Goal: Use online tool/utility: Utilize a website feature to perform a specific function

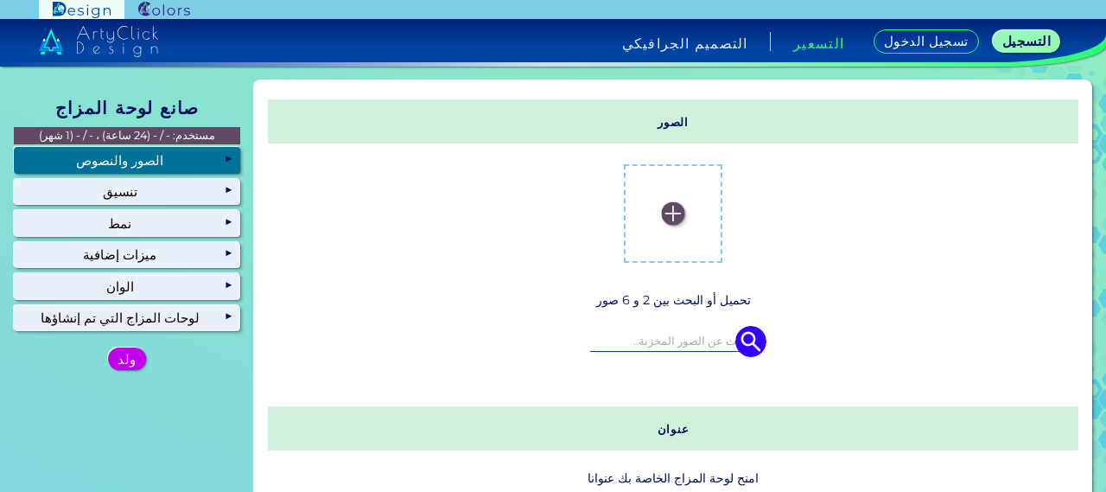
click at [199, 152] on div "الصور والنصوص" at bounding box center [127, 160] width 226 height 26
click at [662, 217] on img at bounding box center [672, 213] width 23 height 23
click at [0, 0] on input "file" at bounding box center [0, 0] width 0 height 0
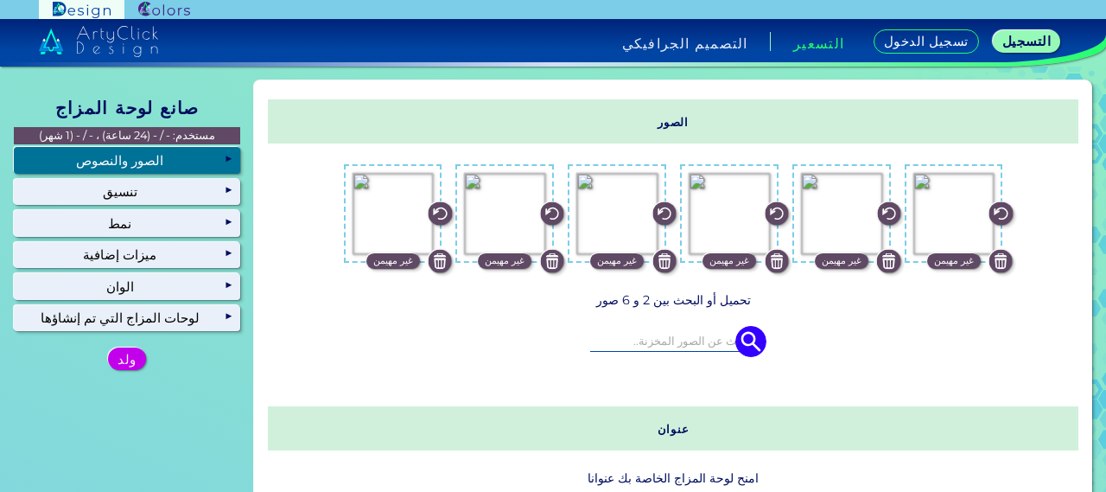
click at [937, 259] on p "غير مهيمن" at bounding box center [954, 261] width 40 height 16
click at [937, 259] on div "مهيمن" at bounding box center [954, 261] width 38 height 16
click at [961, 264] on div "مهيمن" at bounding box center [954, 261] width 38 height 16
click at [956, 257] on p "مهيمن" at bounding box center [954, 261] width 24 height 16
click at [943, 258] on p "مهيمن" at bounding box center [954, 261] width 24 height 16
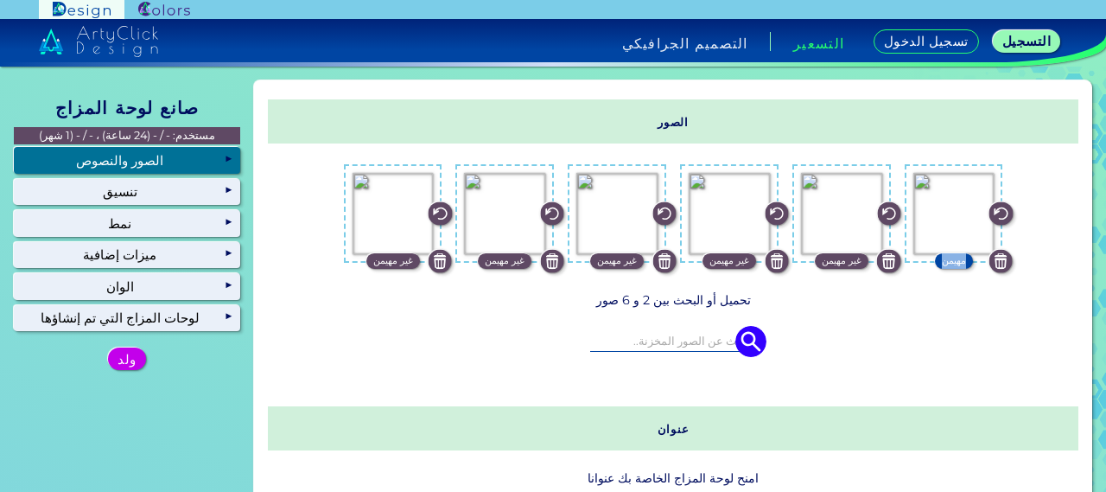
click at [943, 258] on p "مهيمن" at bounding box center [954, 261] width 24 height 16
click at [997, 260] on img at bounding box center [1000, 261] width 23 height 23
click at [948, 212] on img at bounding box center [953, 213] width 23 height 23
click at [0, 0] on input "file" at bounding box center [0, 0] width 0 height 0
click at [491, 263] on p "غير مهيمن" at bounding box center [505, 261] width 40 height 16
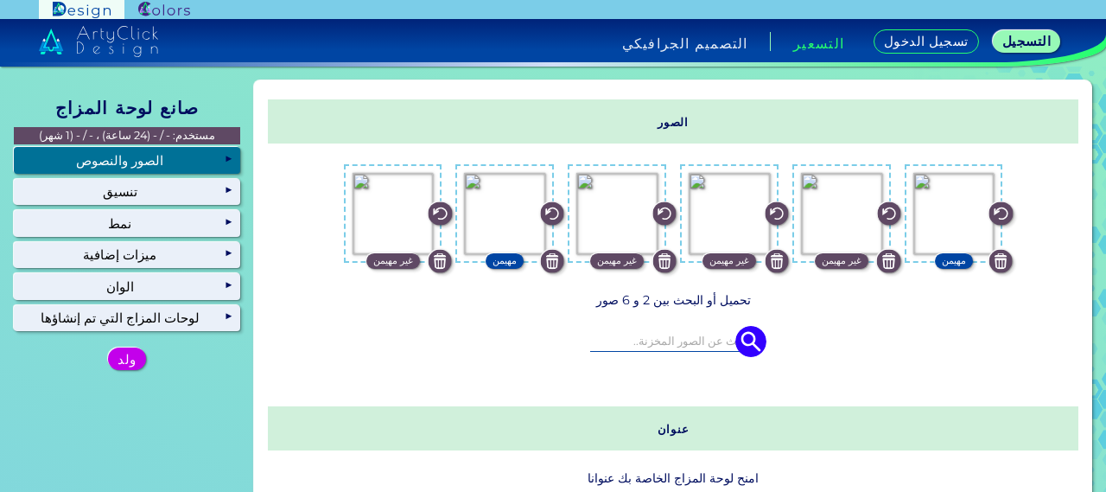
click at [391, 263] on p "غير مهيمن" at bounding box center [393, 261] width 40 height 16
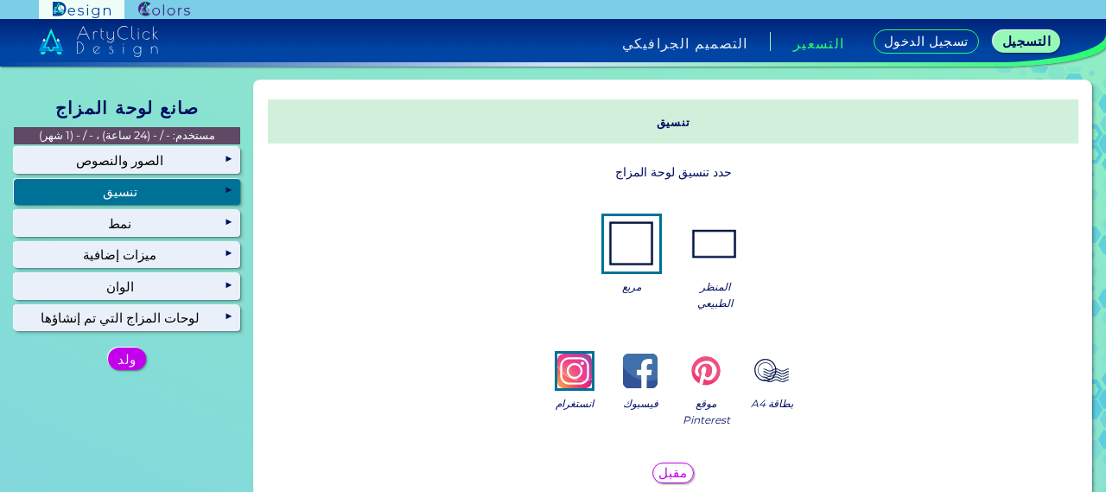
click at [633, 236] on img at bounding box center [631, 243] width 55 height 55
click at [697, 376] on img at bounding box center [705, 370] width 35 height 35
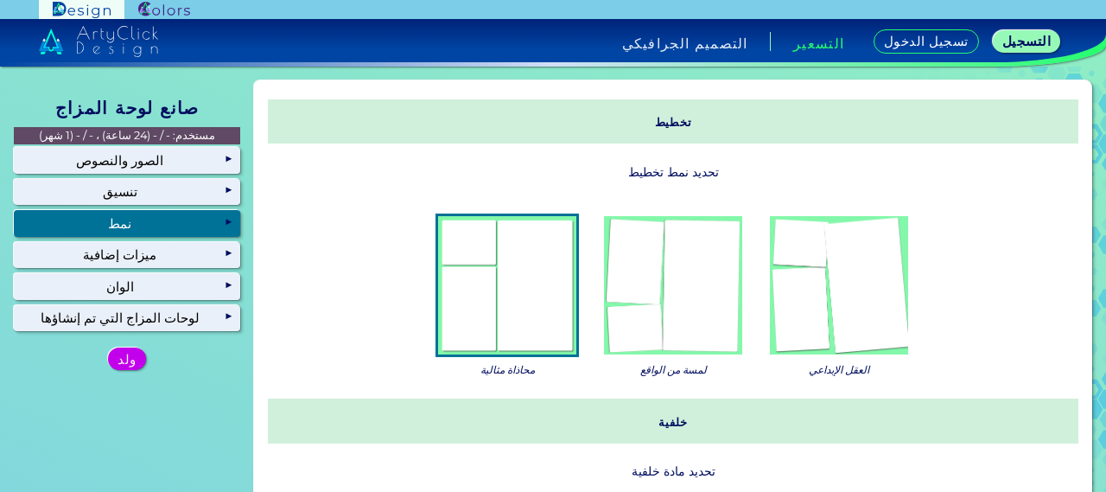
click at [675, 320] on img at bounding box center [673, 285] width 138 height 138
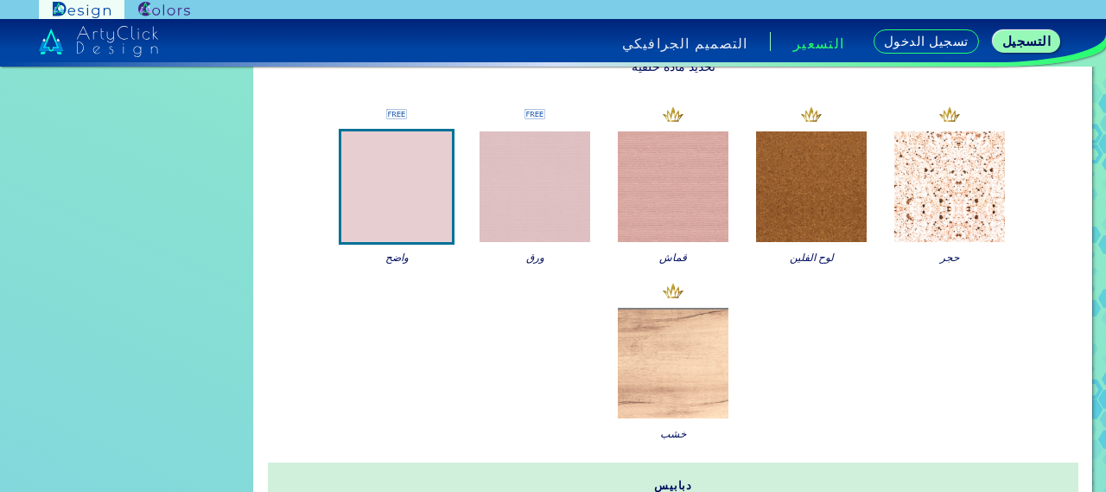
scroll to position [432, 0]
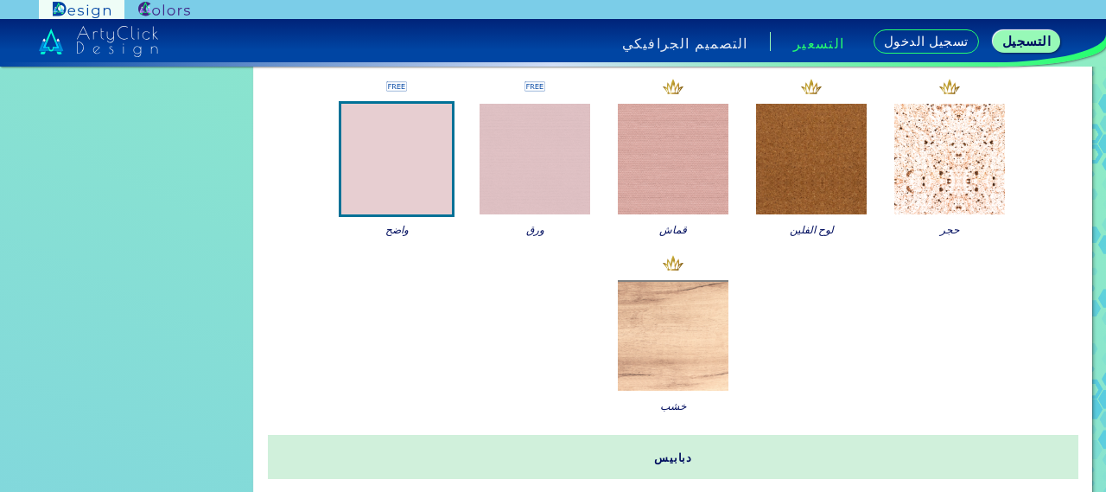
click at [641, 333] on img at bounding box center [673, 335] width 111 height 111
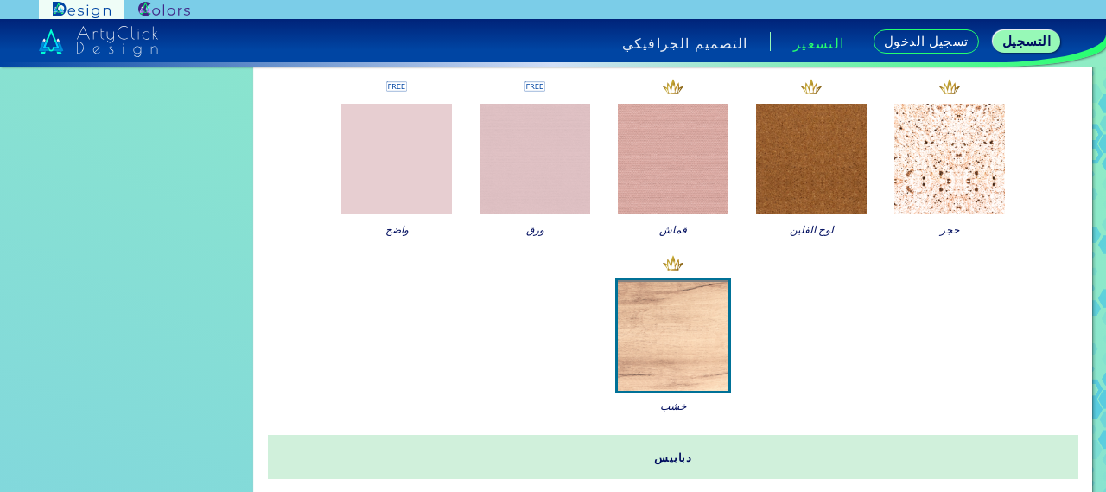
click at [400, 176] on img at bounding box center [396, 159] width 111 height 111
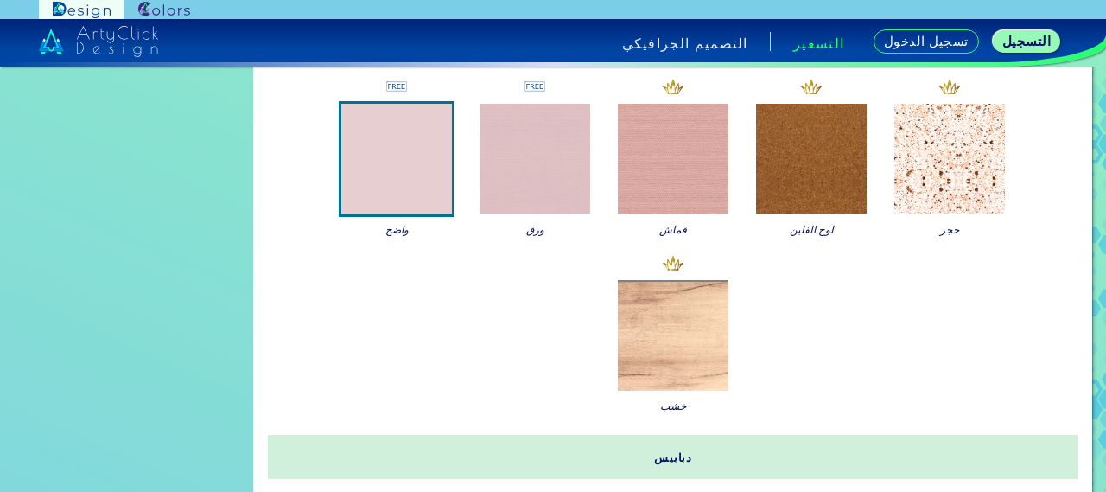
click at [512, 184] on img at bounding box center [534, 159] width 111 height 111
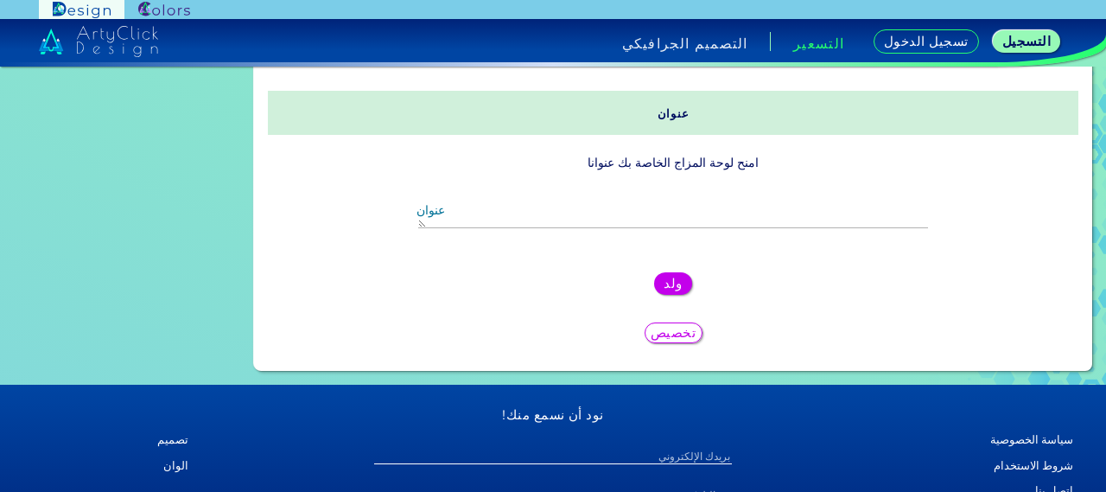
scroll to position [229, 0]
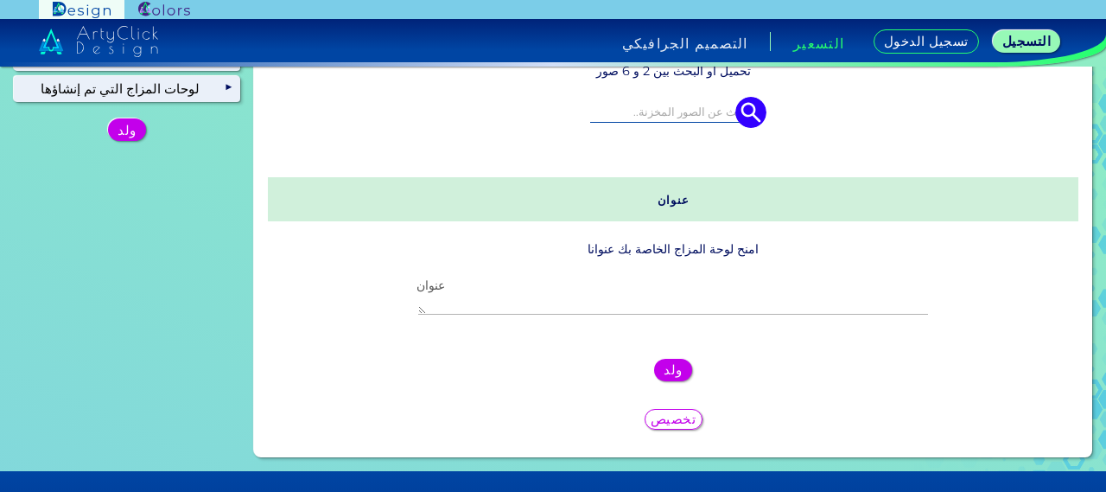
click at [625, 298] on textarea "عنوان" at bounding box center [672, 304] width 509 height 21
type textarea "."
type textarea "زيترا"
click at [664, 371] on h5 "ولد" at bounding box center [672, 370] width 19 height 14
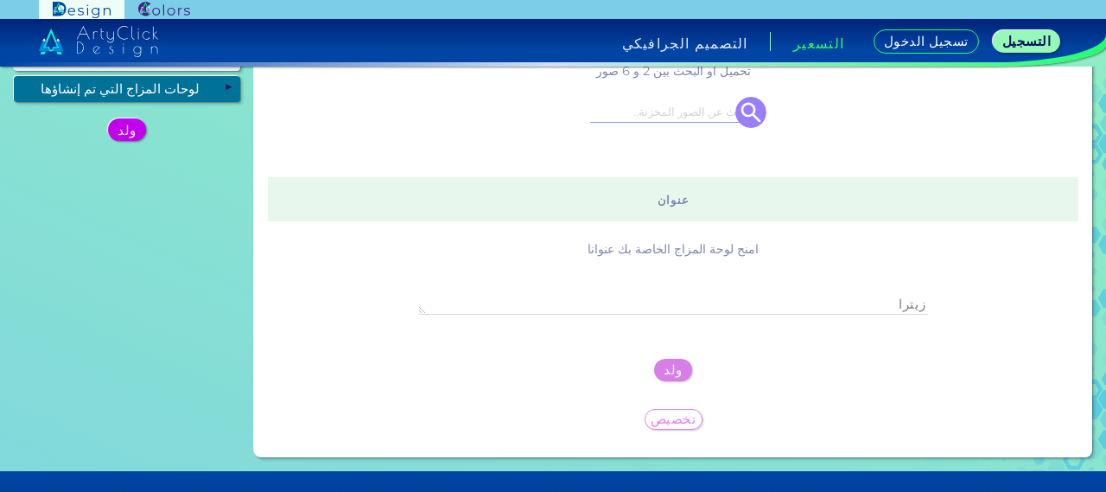
scroll to position [0, 0]
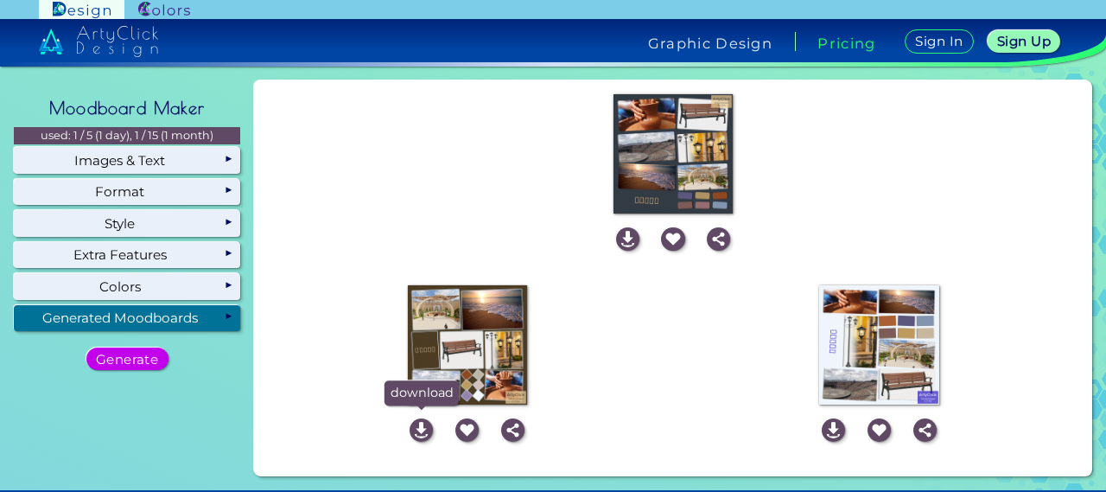
click at [412, 428] on img at bounding box center [420, 429] width 23 height 23
click at [488, 225] on div "download save 24h link share" at bounding box center [673, 240] width 824 height 40
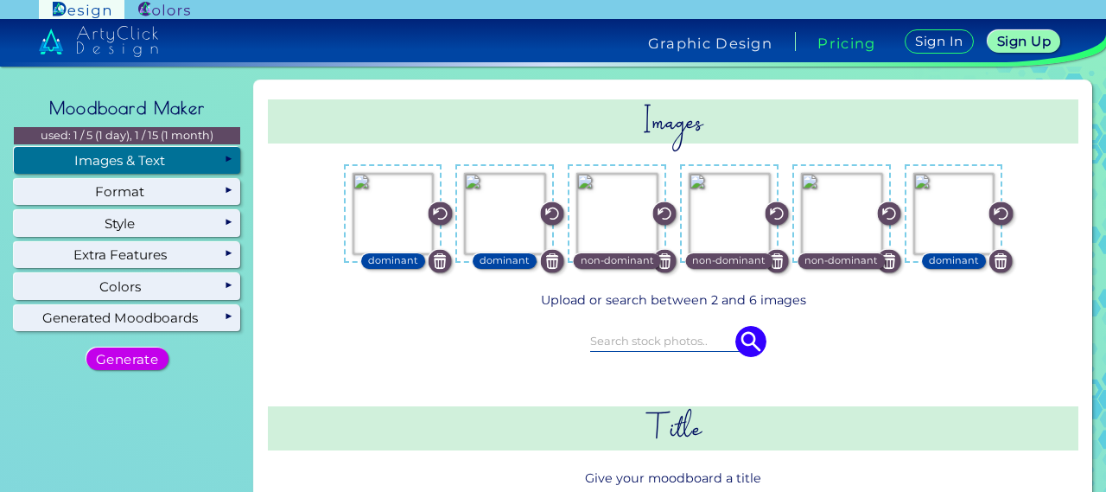
click at [890, 267] on img at bounding box center [888, 261] width 23 height 23
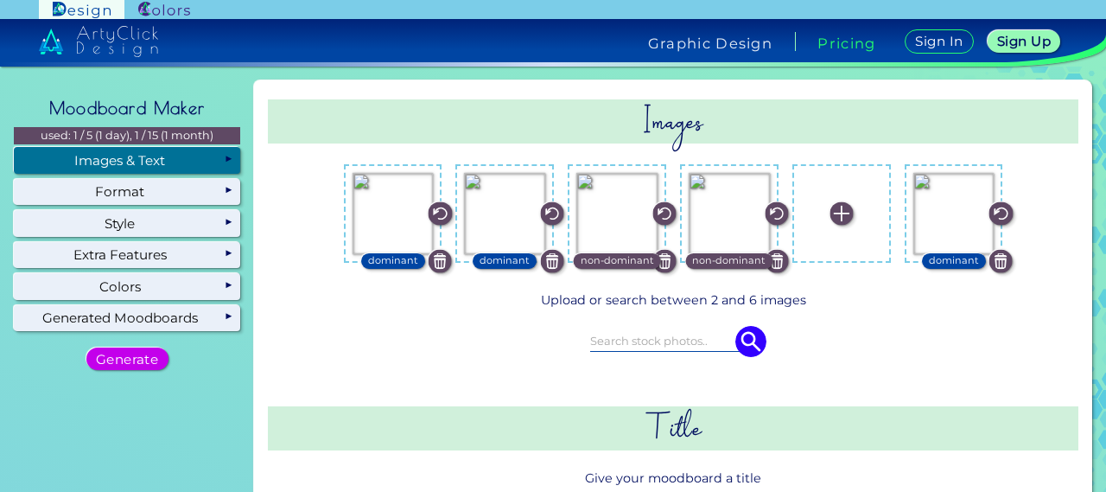
click at [990, 260] on img at bounding box center [1000, 261] width 23 height 23
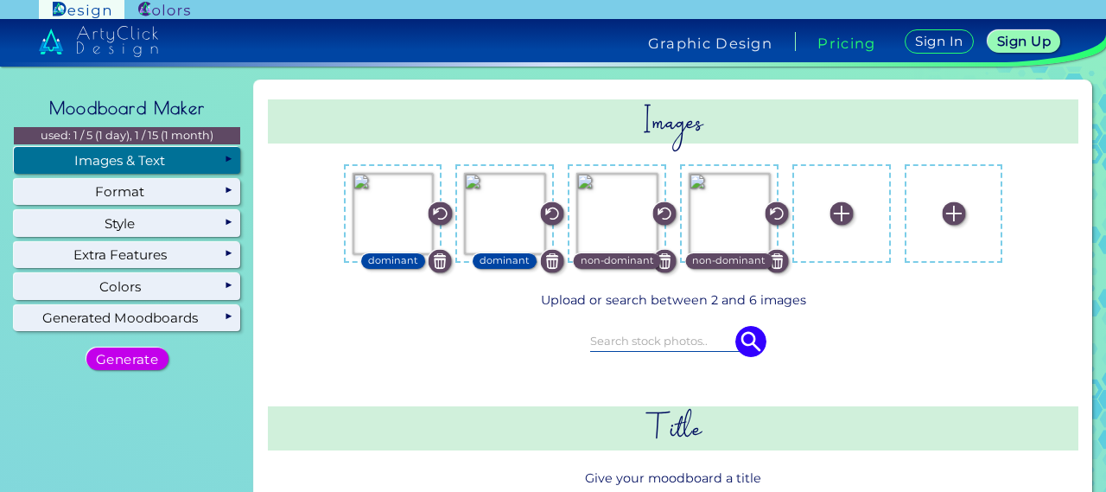
click at [829, 217] on img at bounding box center [840, 213] width 23 height 23
click at [0, 0] on input "file" at bounding box center [0, 0] width 0 height 0
click at [689, 336] on input at bounding box center [673, 340] width 166 height 19
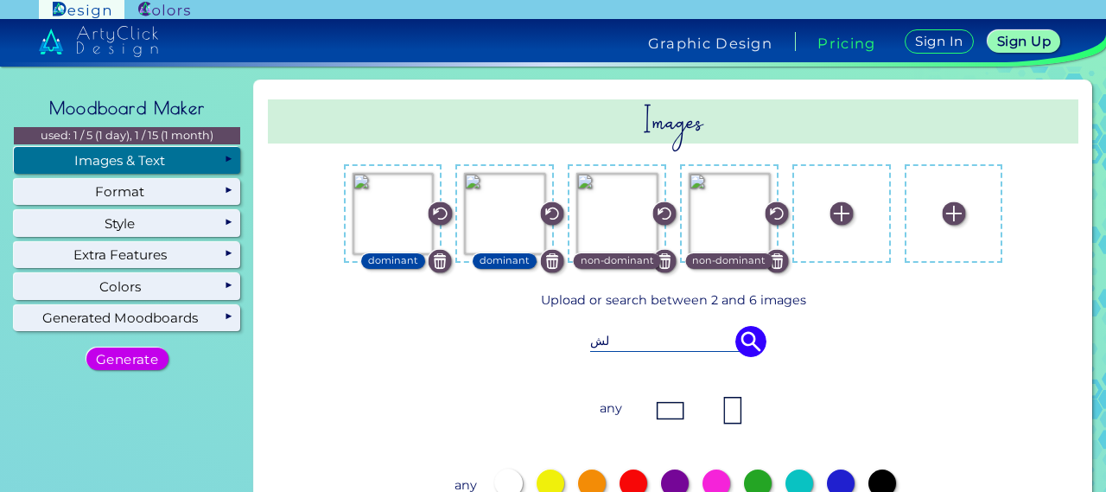
type input "ل"
type input "garden"
click at [753, 342] on img at bounding box center [750, 341] width 31 height 31
click at [741, 338] on img at bounding box center [750, 341] width 31 height 31
drag, startPoint x: 648, startPoint y: 343, endPoint x: 561, endPoint y: 348, distance: 87.4
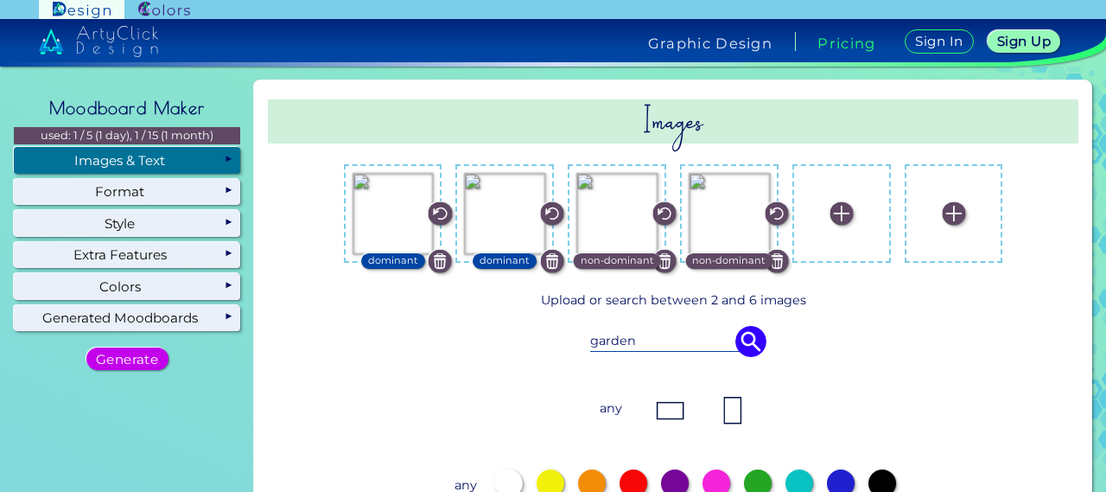
click at [566, 346] on div "garden" at bounding box center [672, 341] width 717 height 48
click at [840, 213] on img at bounding box center [840, 213] width 23 height 23
click at [0, 0] on input "file" at bounding box center [0, 0] width 0 height 0
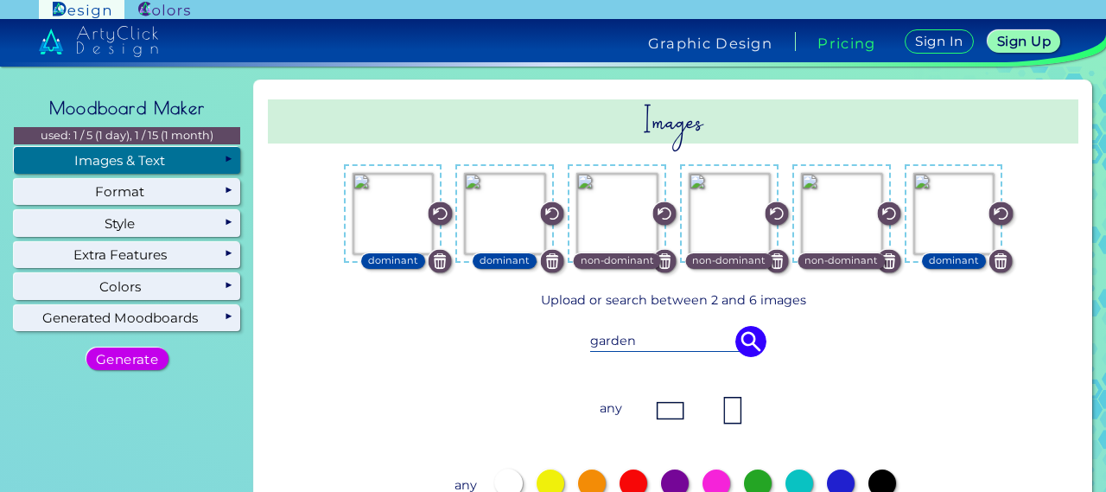
click at [942, 258] on p "dominant" at bounding box center [954, 261] width 50 height 16
click at [826, 257] on p "non-dominant" at bounding box center [840, 261] width 73 height 16
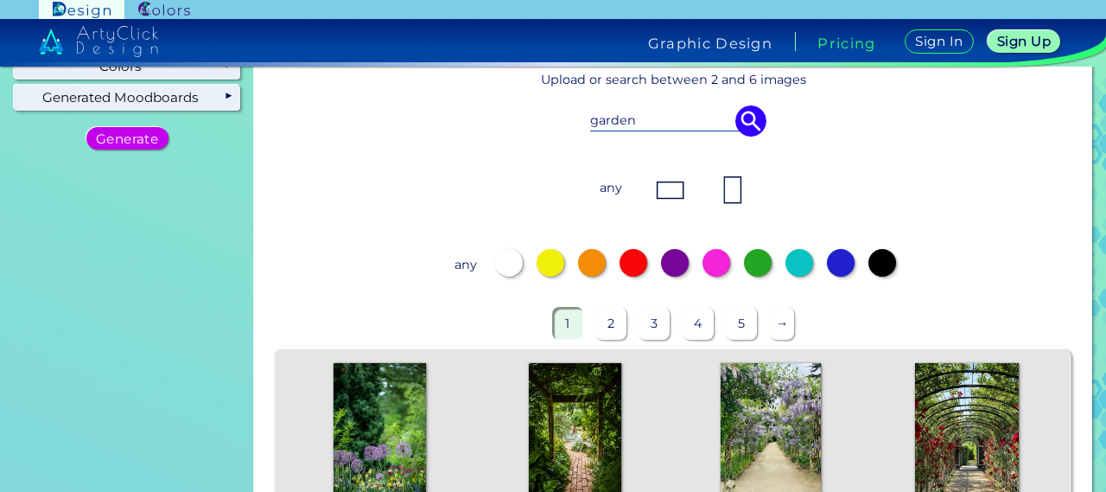
scroll to position [259, 0]
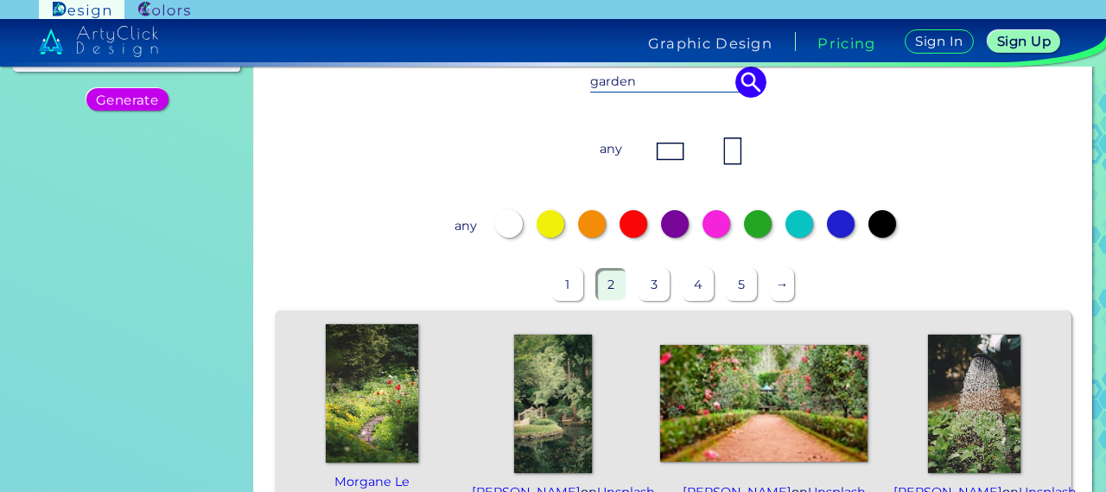
click at [730, 149] on img at bounding box center [732, 151] width 35 height 35
click at [454, 222] on p "any" at bounding box center [465, 225] width 31 height 31
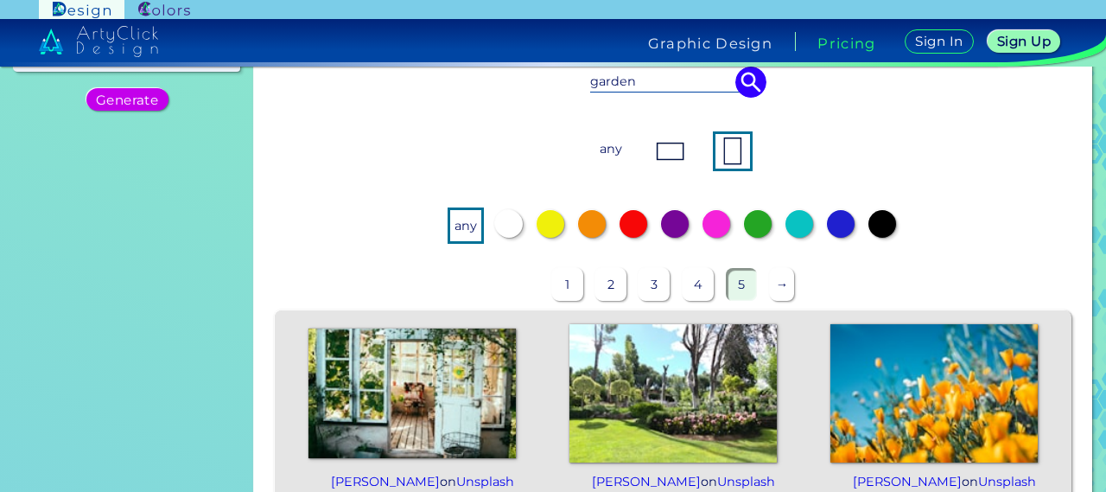
click at [763, 224] on div at bounding box center [758, 224] width 28 height 28
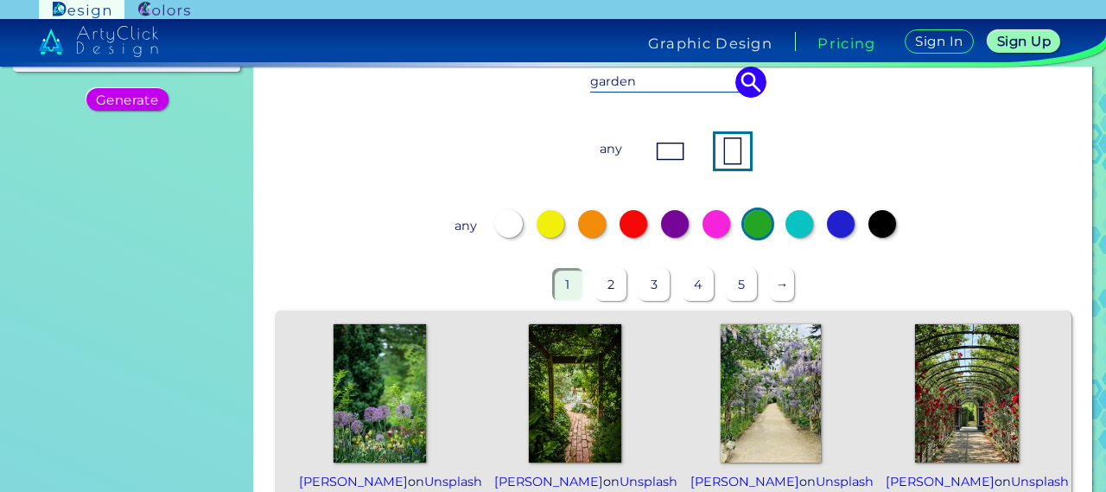
click at [457, 225] on p "any" at bounding box center [465, 225] width 31 height 31
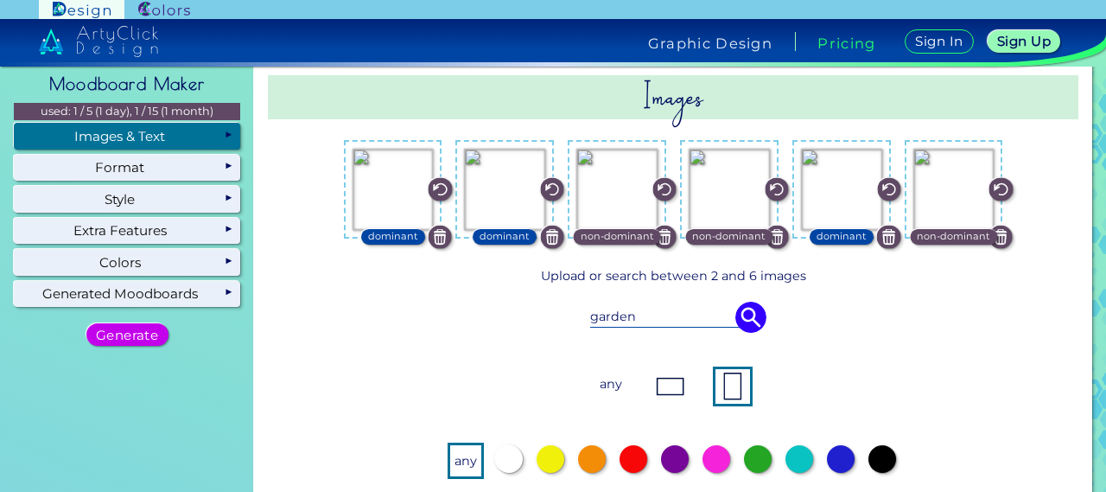
scroll to position [0, 0]
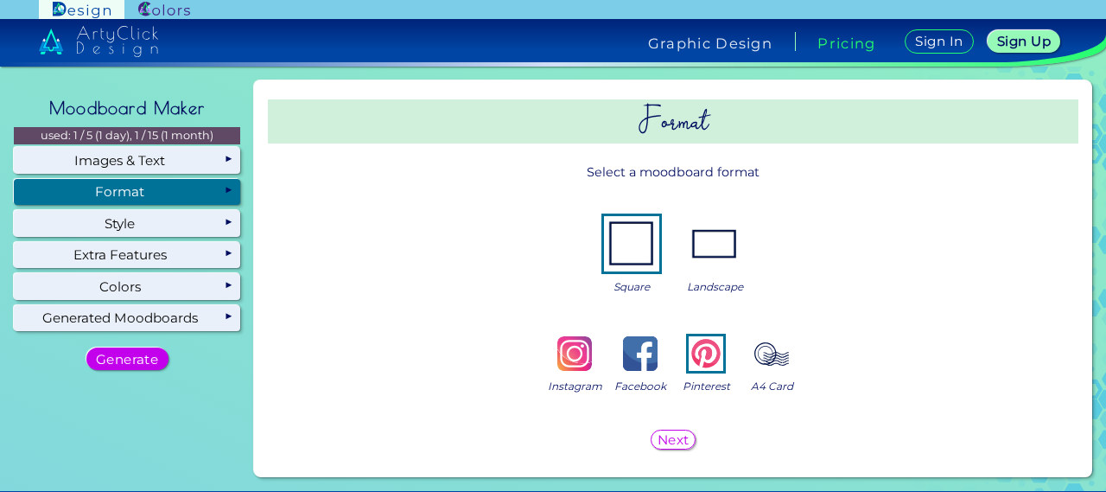
click at [768, 359] on img at bounding box center [771, 353] width 35 height 35
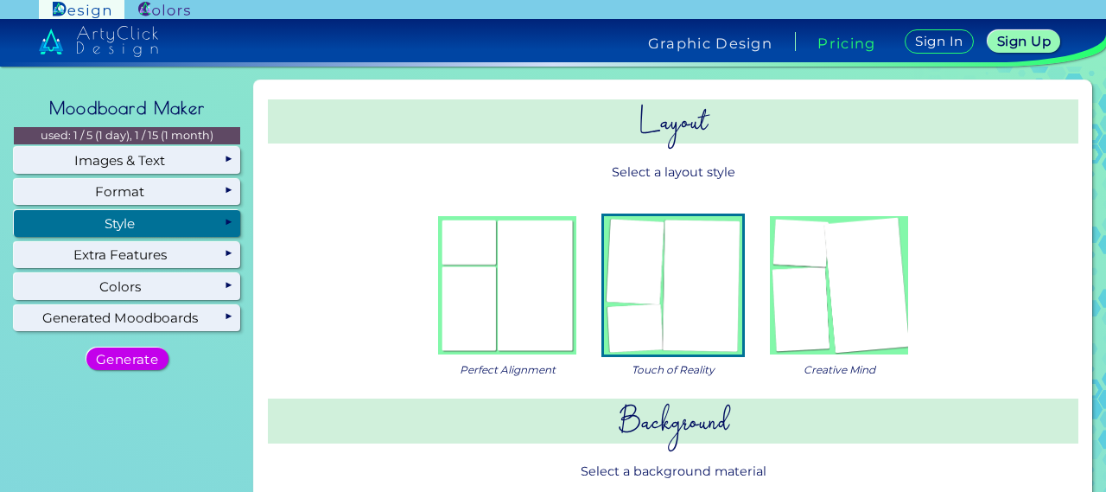
click at [793, 291] on img at bounding box center [839, 285] width 138 height 138
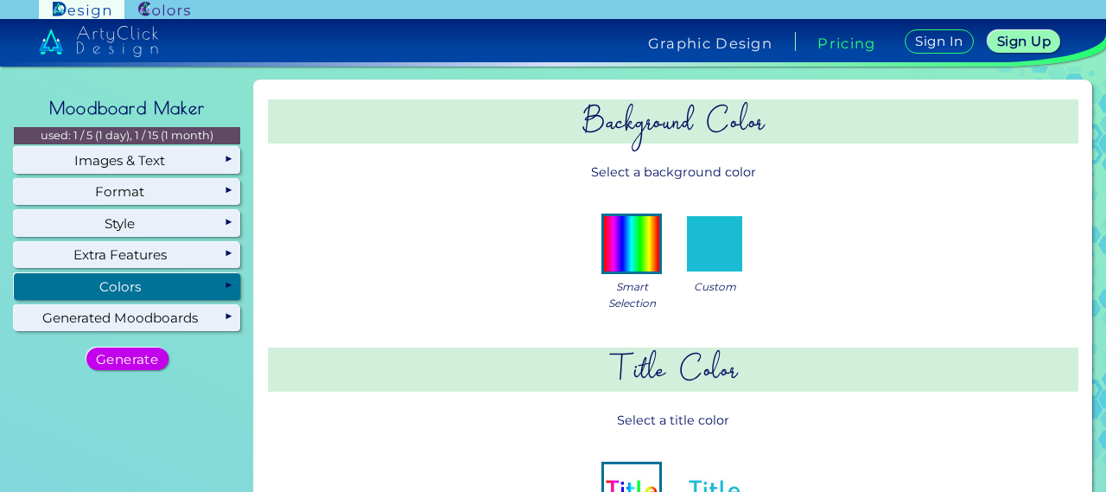
click at [715, 263] on img at bounding box center [714, 243] width 55 height 55
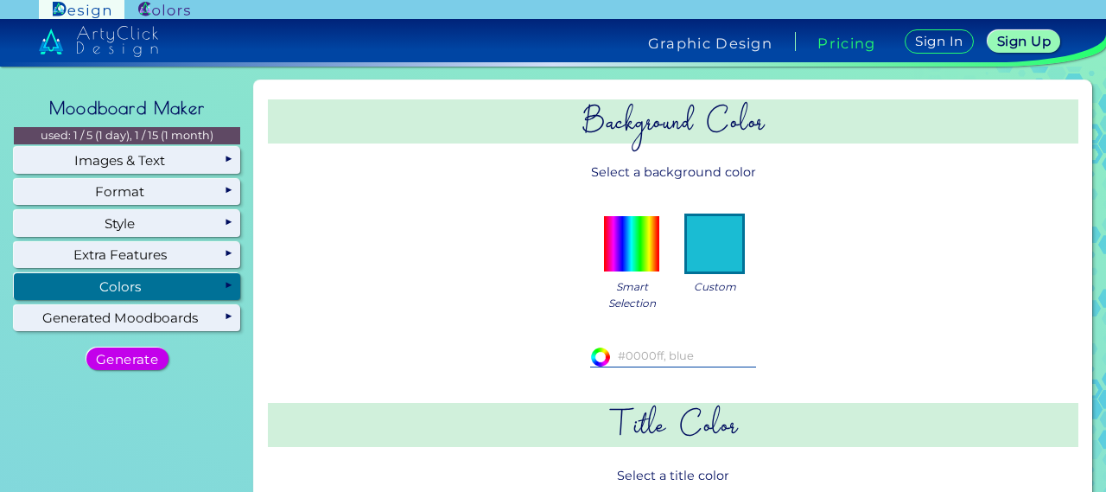
click at [646, 267] on img at bounding box center [631, 243] width 55 height 55
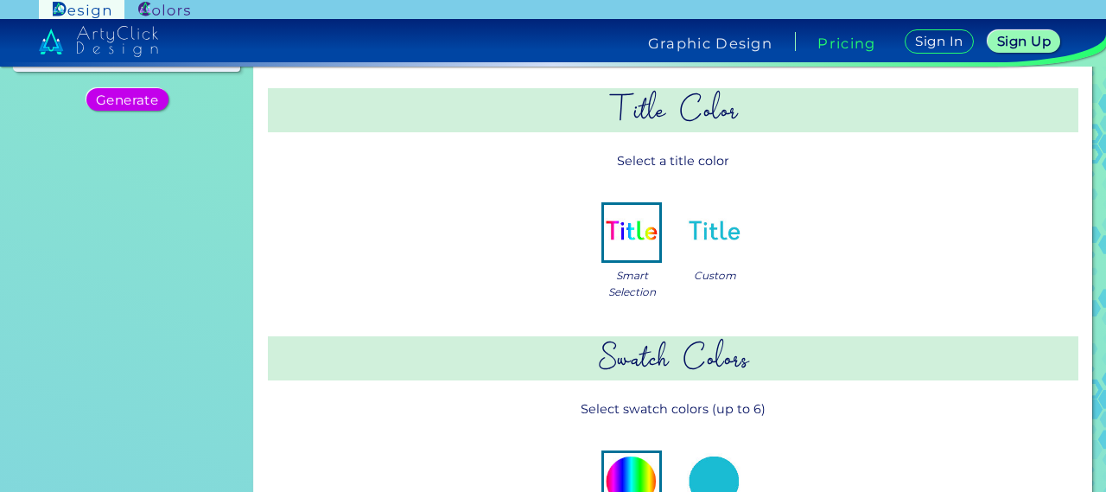
scroll to position [691, 0]
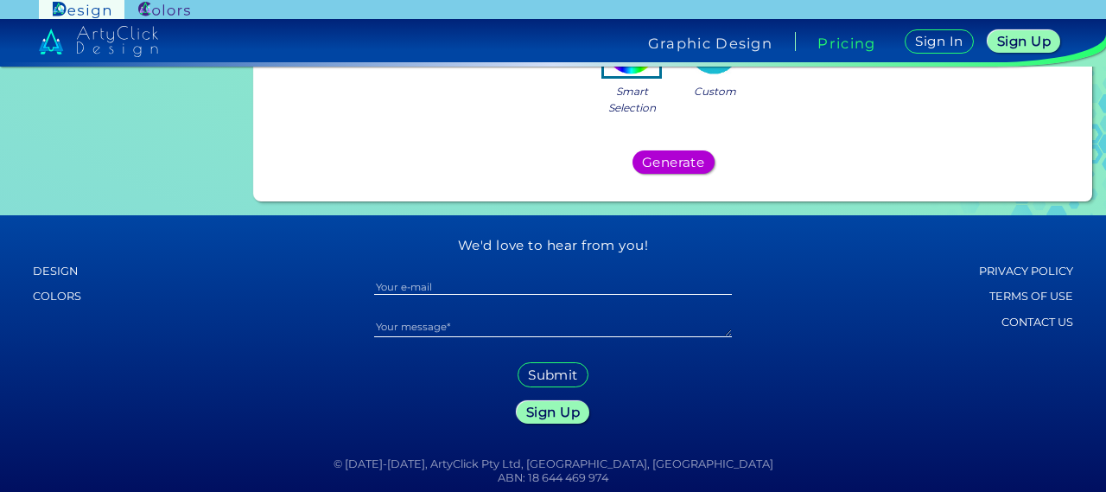
click at [691, 156] on h5 "Generate" at bounding box center [672, 162] width 57 height 12
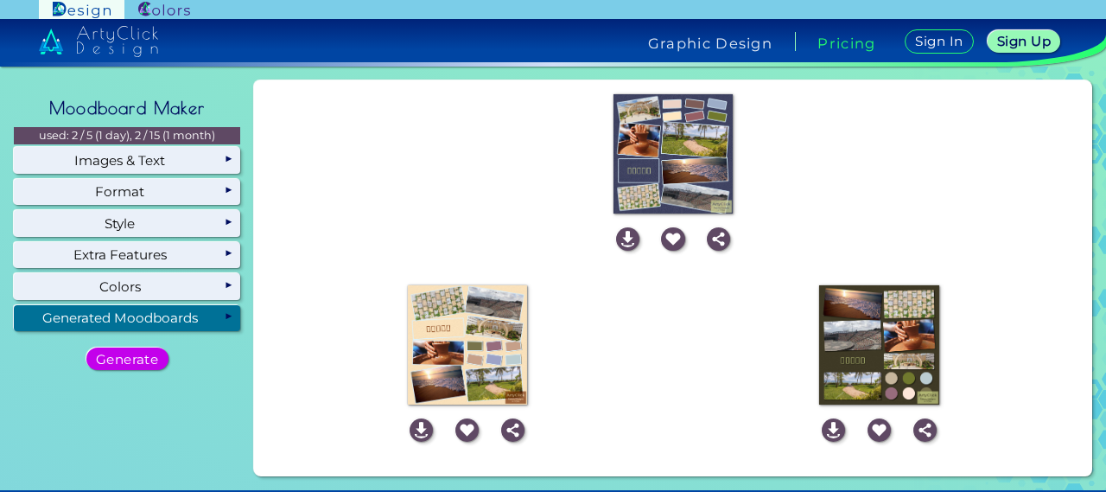
click at [433, 333] on img at bounding box center [467, 344] width 119 height 119
click at [673, 165] on img at bounding box center [672, 153] width 119 height 119
click at [415, 431] on img at bounding box center [420, 429] width 23 height 23
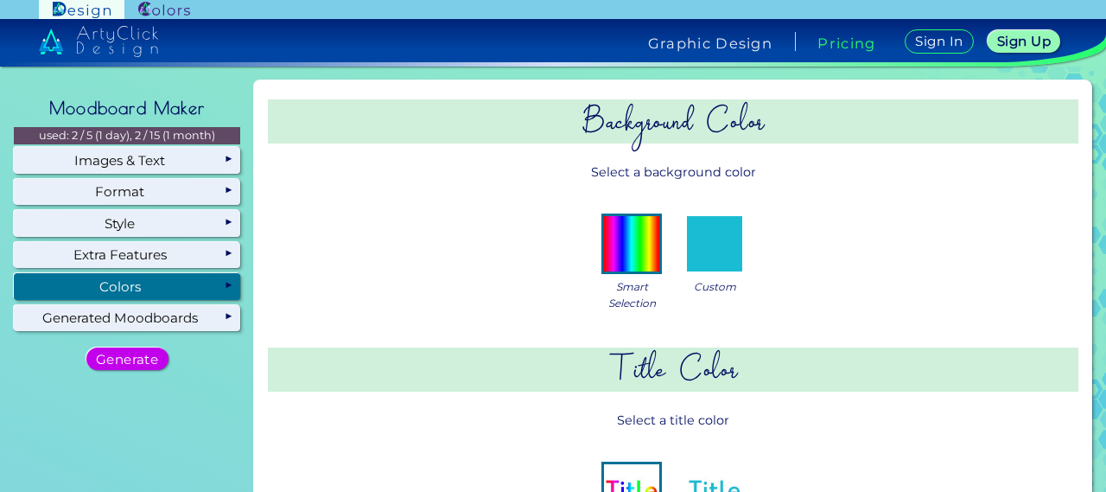
scroll to position [86, 0]
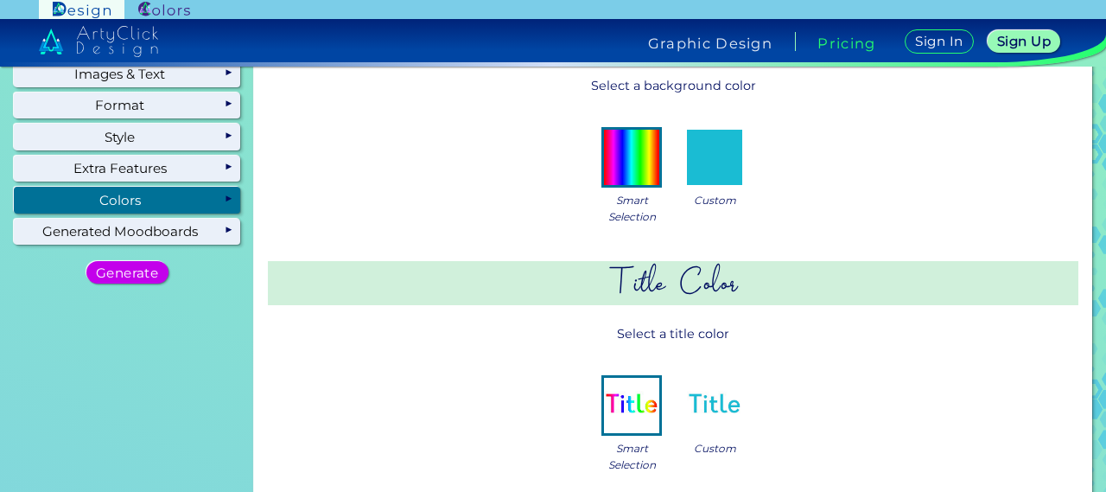
click at [727, 155] on img at bounding box center [714, 157] width 55 height 55
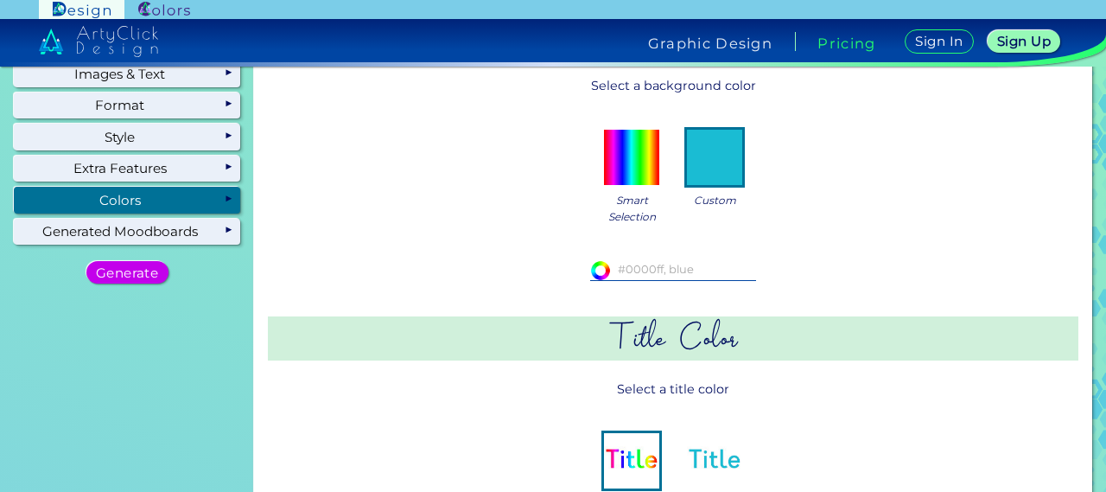
click at [667, 264] on input at bounding box center [673, 269] width 166 height 19
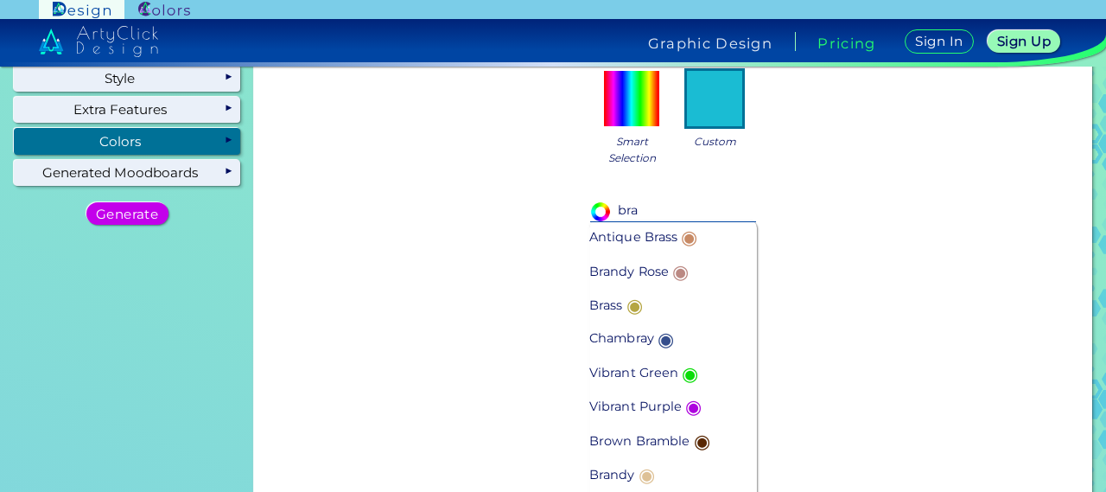
scroll to position [173, 0]
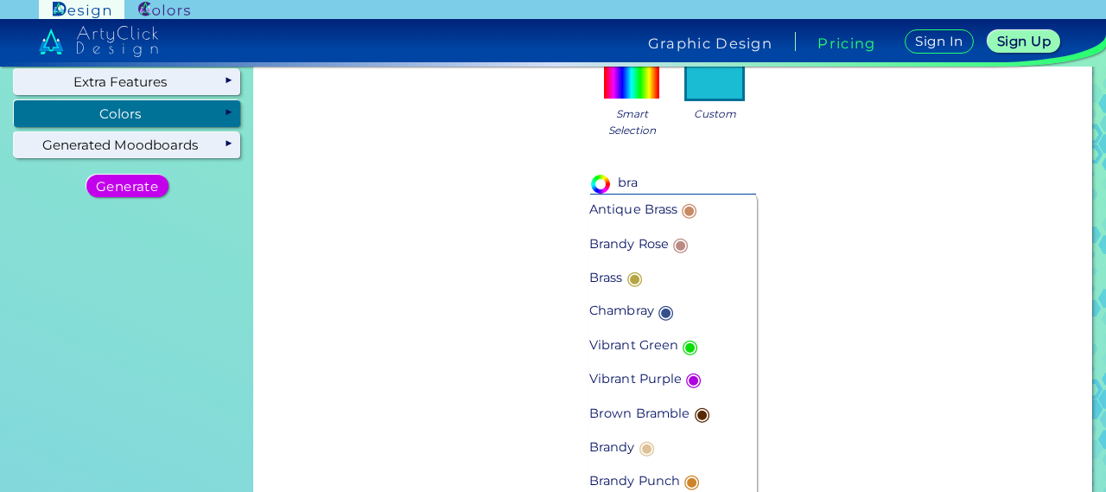
type input "bra"
click at [663, 412] on p "Brown Bramble ◉" at bounding box center [651, 413] width 124 height 34
type input "#592804"
type input "Brown Bramble"
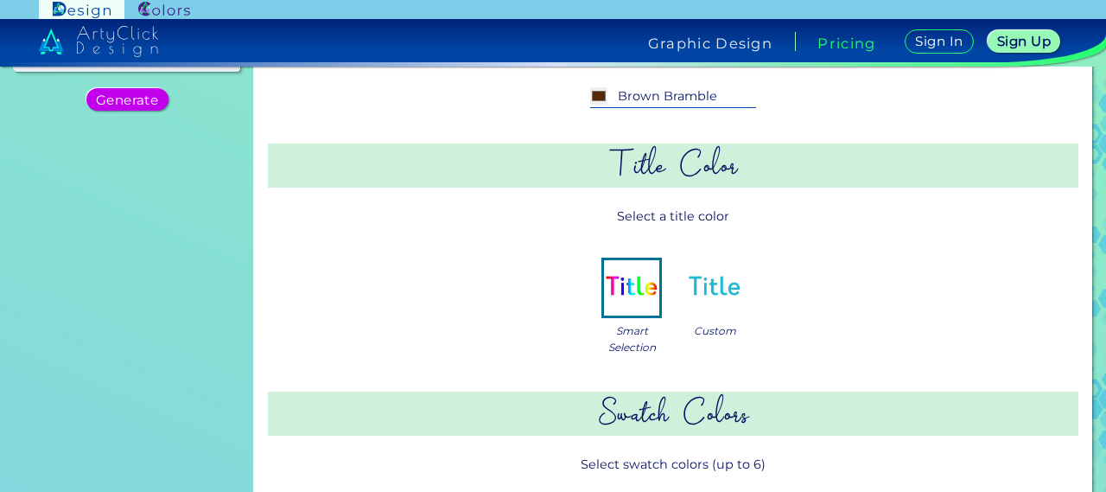
scroll to position [346, 0]
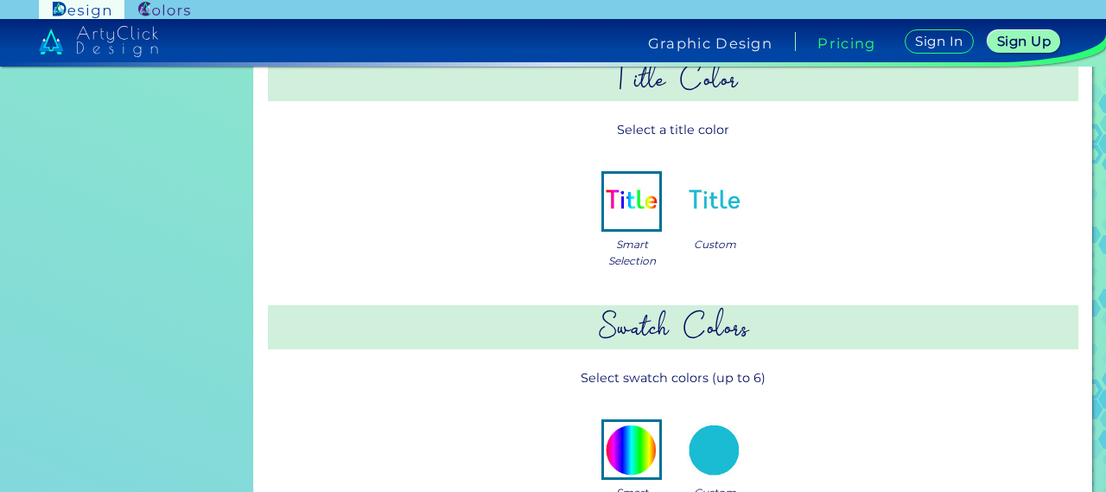
click at [714, 219] on img at bounding box center [714, 201] width 55 height 55
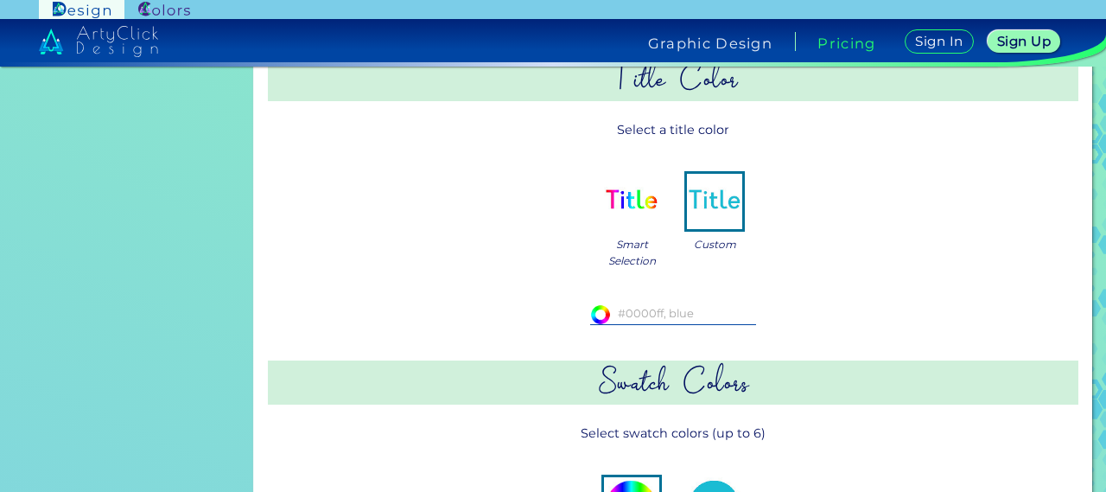
click at [655, 308] on input at bounding box center [673, 313] width 166 height 19
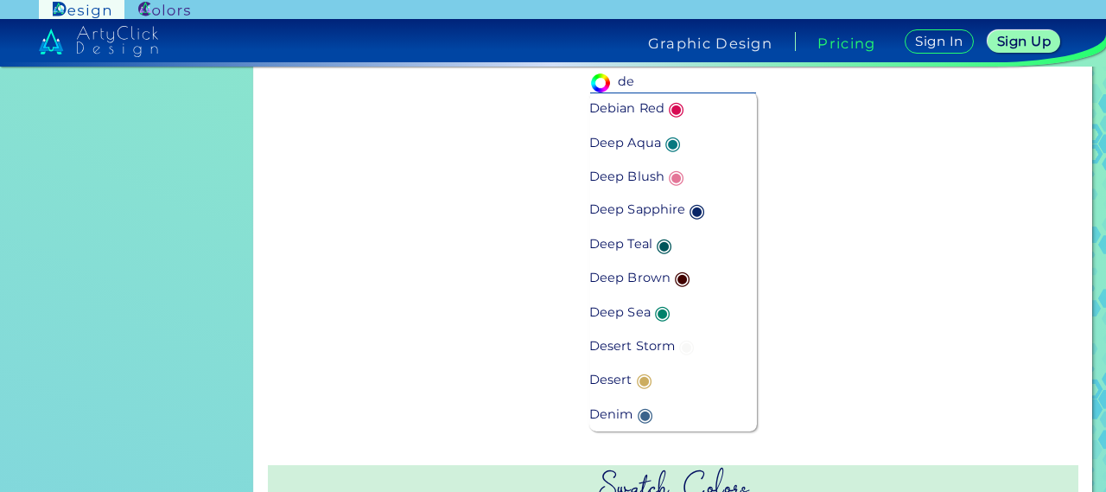
scroll to position [605, 0]
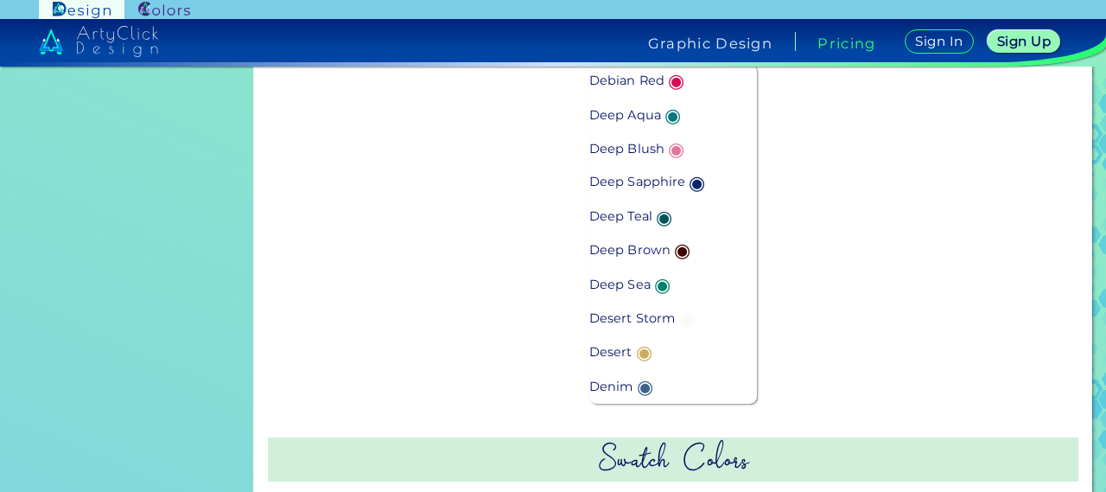
type input "de"
click at [615, 352] on p "Desert ◉" at bounding box center [622, 352] width 67 height 34
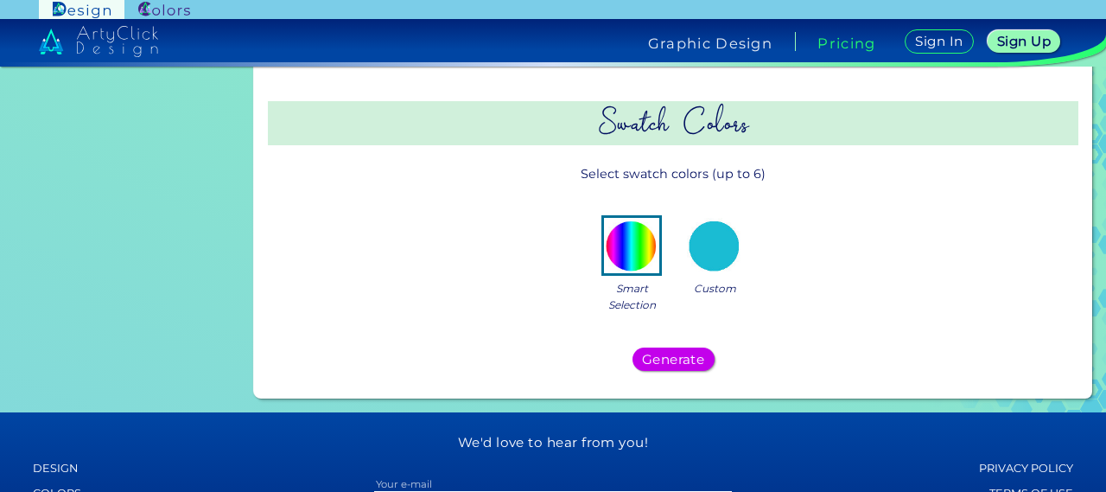
type input "#ccad60"
type input "Desert"
click at [701, 255] on img at bounding box center [714, 245] width 55 height 55
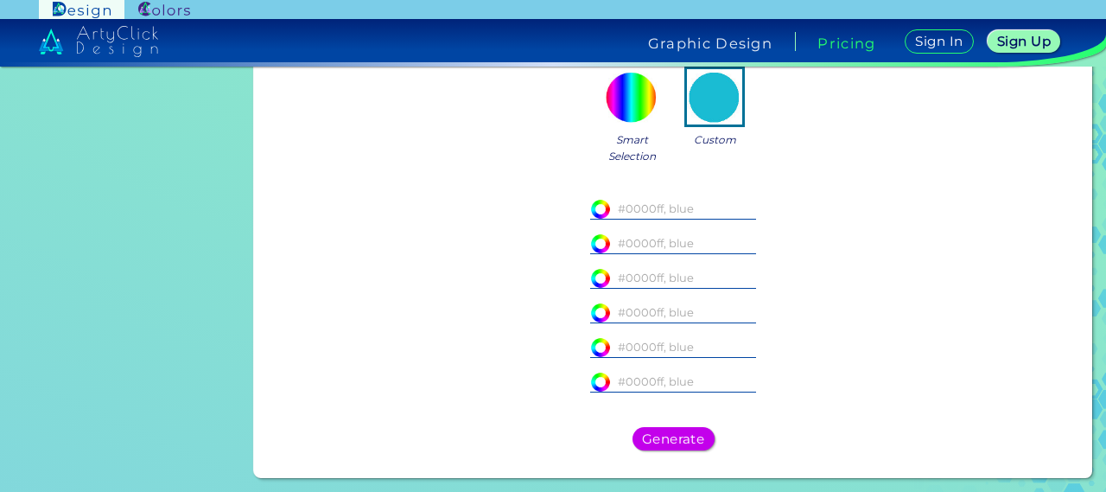
scroll to position [777, 0]
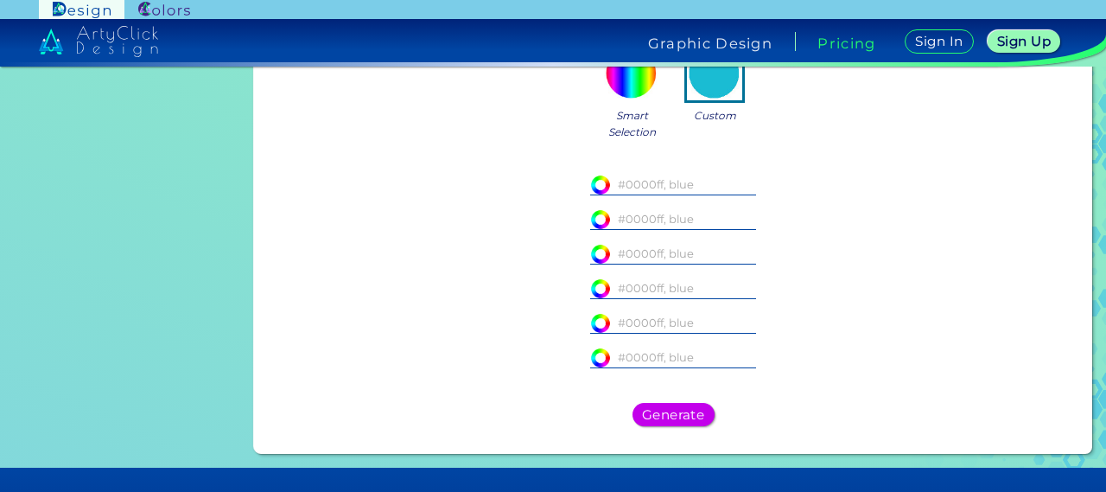
click at [644, 185] on input at bounding box center [673, 183] width 166 height 19
paste input "FAF9EE"
type input "FAF9EE"
click at [648, 222] on input at bounding box center [673, 218] width 166 height 19
paste input "A2AF9B"
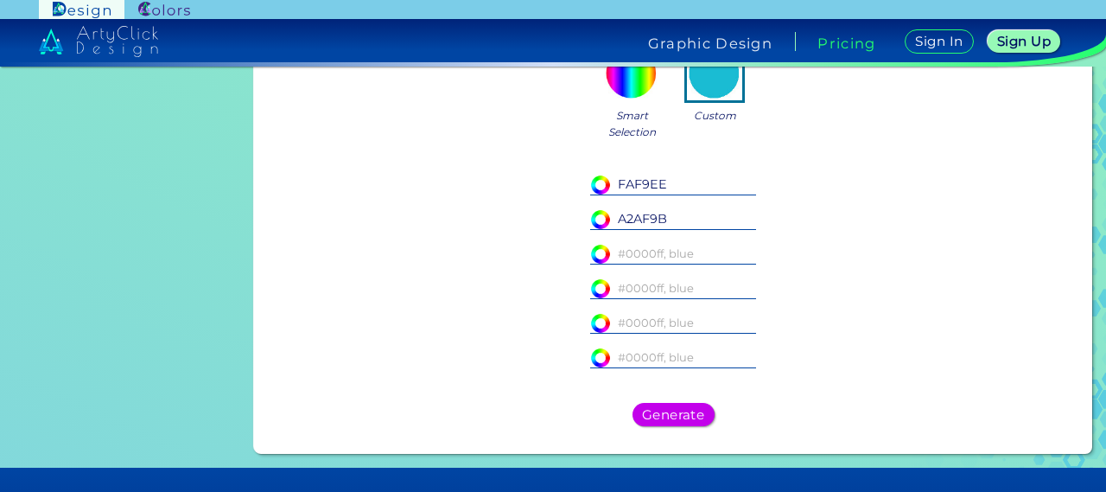
type input "A2AF9B"
click at [659, 249] on input at bounding box center [673, 253] width 166 height 19
paste input "DCCFC0"
type input "DCCFC0"
click at [664, 289] on input at bounding box center [673, 287] width 166 height 19
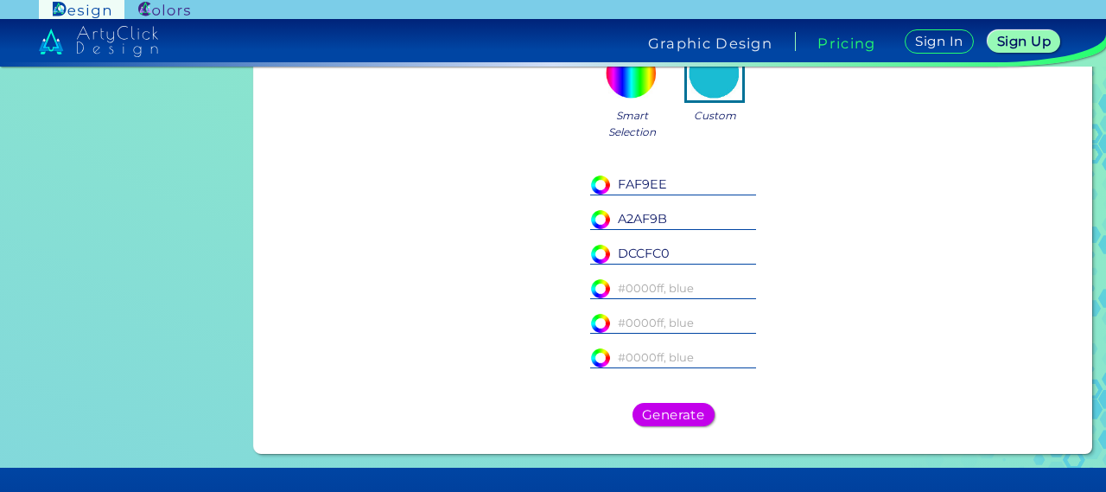
paste input "EEEEEE"
type input "EEEEEE"
click at [658, 322] on input at bounding box center [673, 322] width 166 height 19
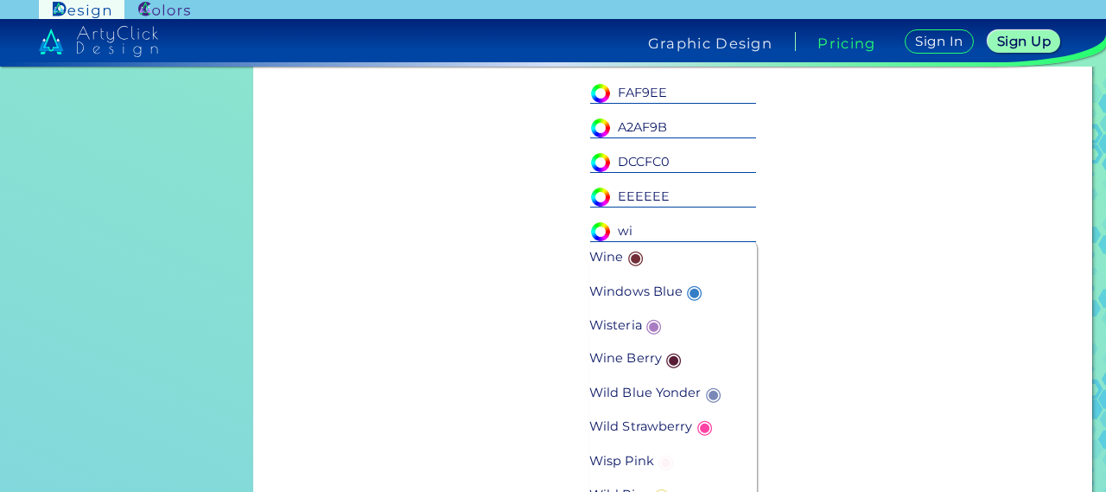
scroll to position [864, 0]
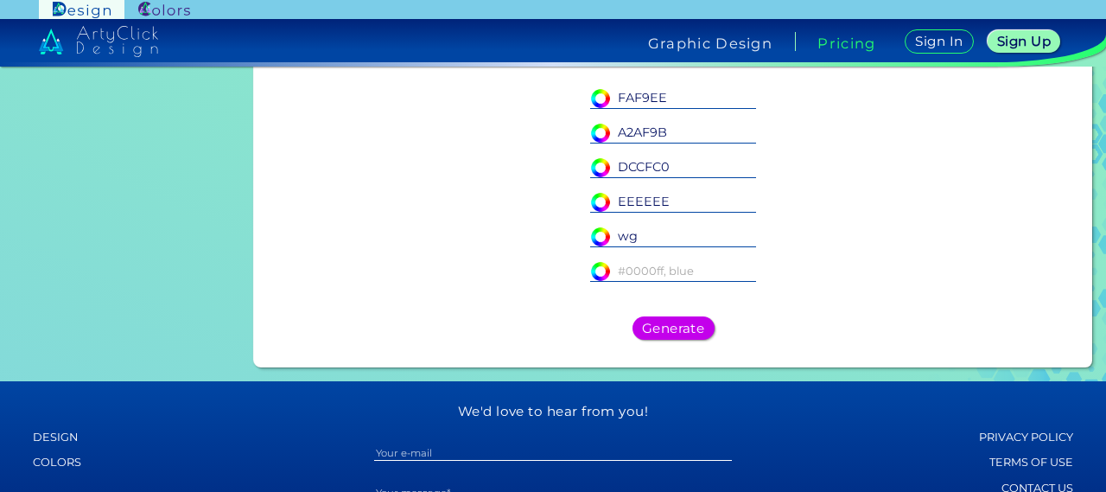
type input "w"
paste input "F5F5F0"
type input "F5F5F0"
click at [679, 327] on h5 "Generate" at bounding box center [673, 328] width 58 height 12
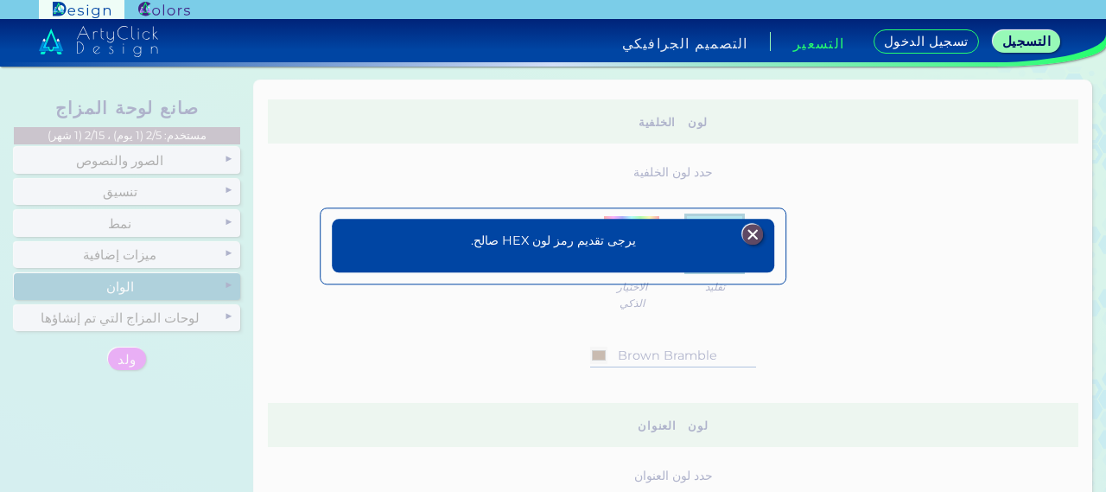
click at [752, 238] on img at bounding box center [752, 234] width 21 height 21
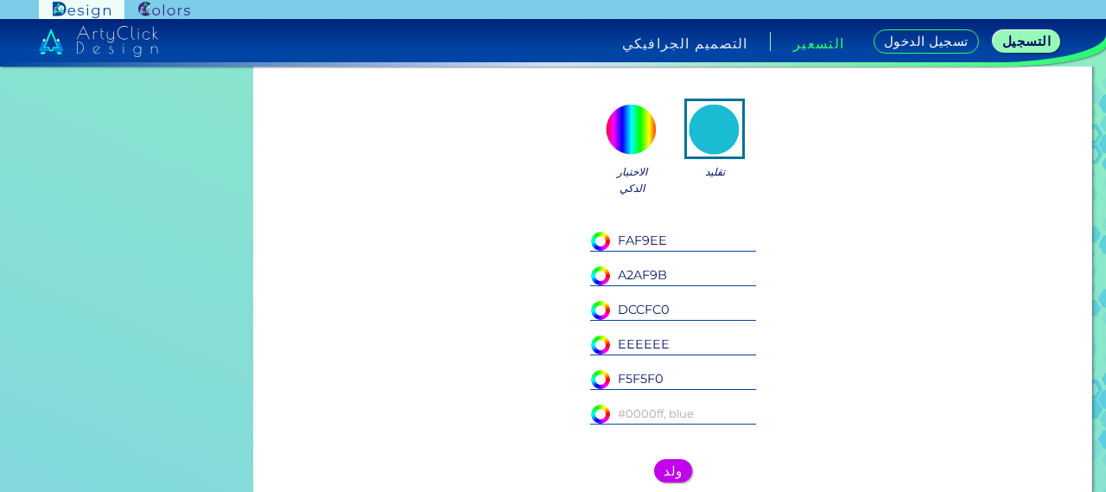
scroll to position [777, 0]
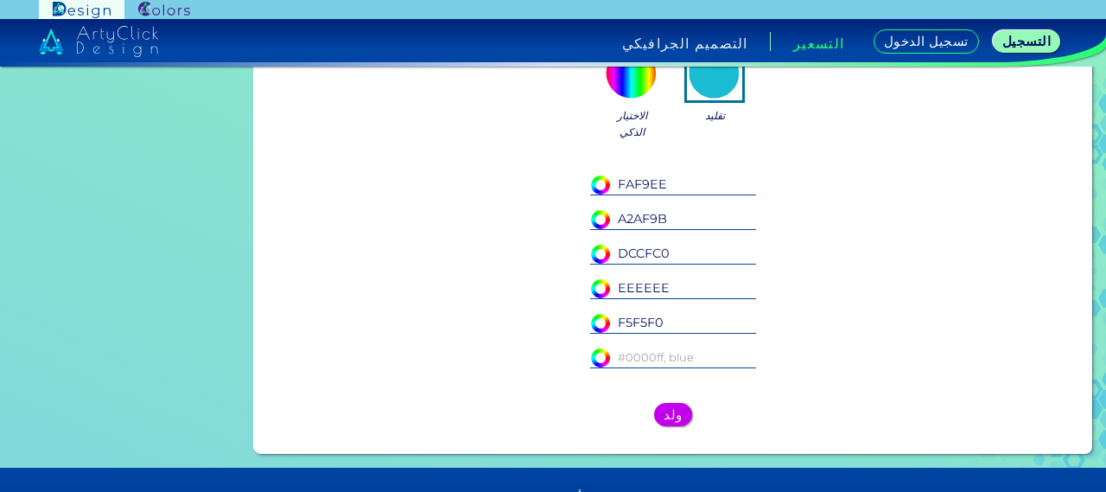
click at [610, 182] on input "FAF9EE" at bounding box center [673, 183] width 166 height 19
type input "#FAF9EE"
type input "#faf9ee"
click at [613, 222] on input "A2AF9B" at bounding box center [673, 218] width 166 height 19
type input "#A2AF9B"
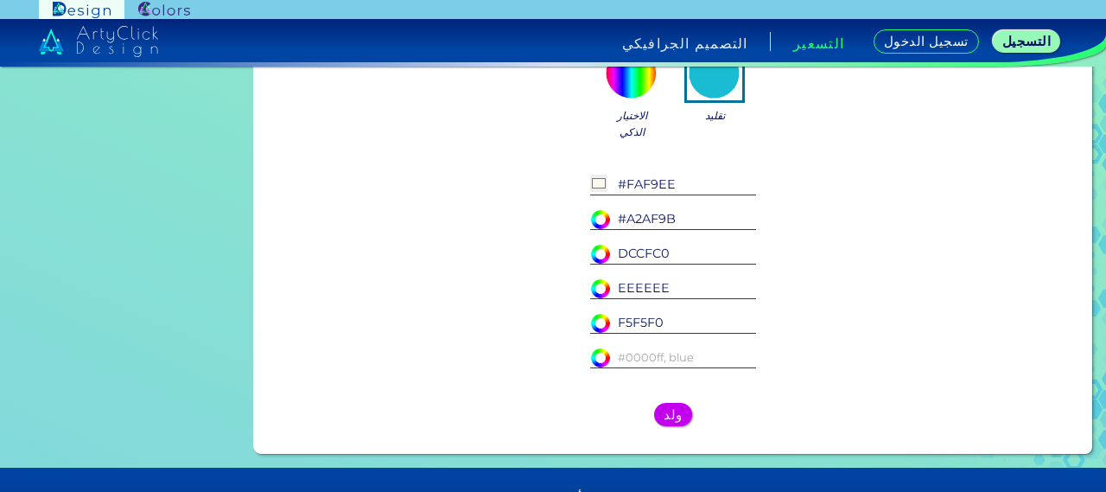
type input "#a2af9b"
click at [612, 251] on input "DCCFC0" at bounding box center [673, 253] width 166 height 19
type input "#DCCFC0"
type input "#dccfc0"
click at [614, 286] on input "EEEEEE" at bounding box center [673, 287] width 166 height 19
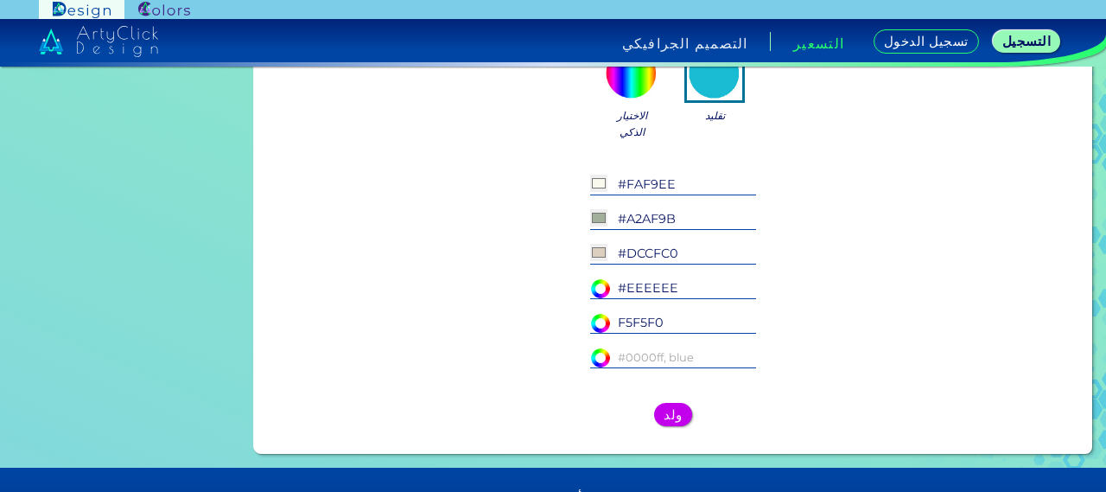
type input "#EEEEEE"
type input "#eeeeee"
click at [613, 320] on input "F5F5F0" at bounding box center [673, 322] width 166 height 19
type input "#F5F5F0"
type input "#f5f5f0"
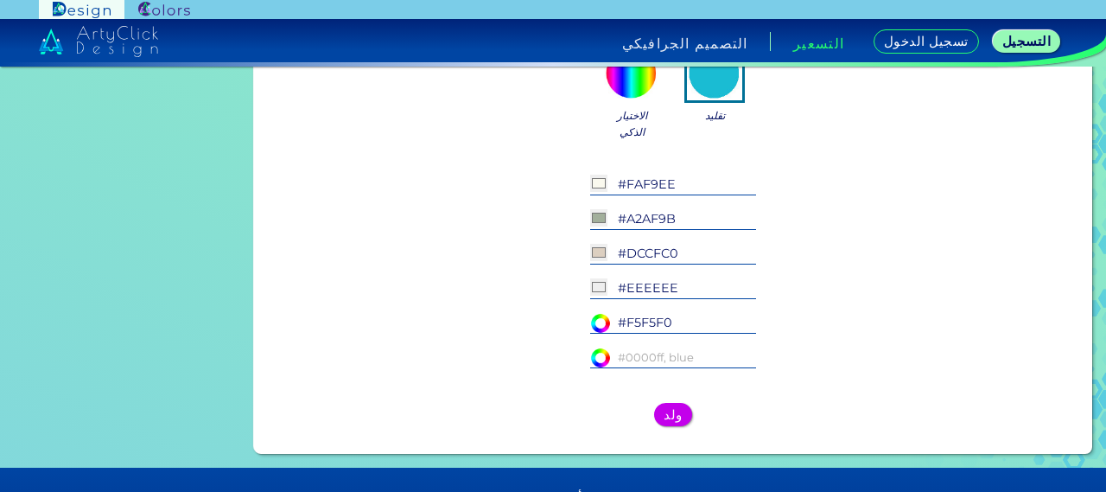
click at [656, 358] on input at bounding box center [673, 356] width 166 height 19
click at [658, 360] on input at bounding box center [673, 356] width 166 height 19
paste input "C2A68C"
type input "#C2A68C"
type input "#c2a68c"
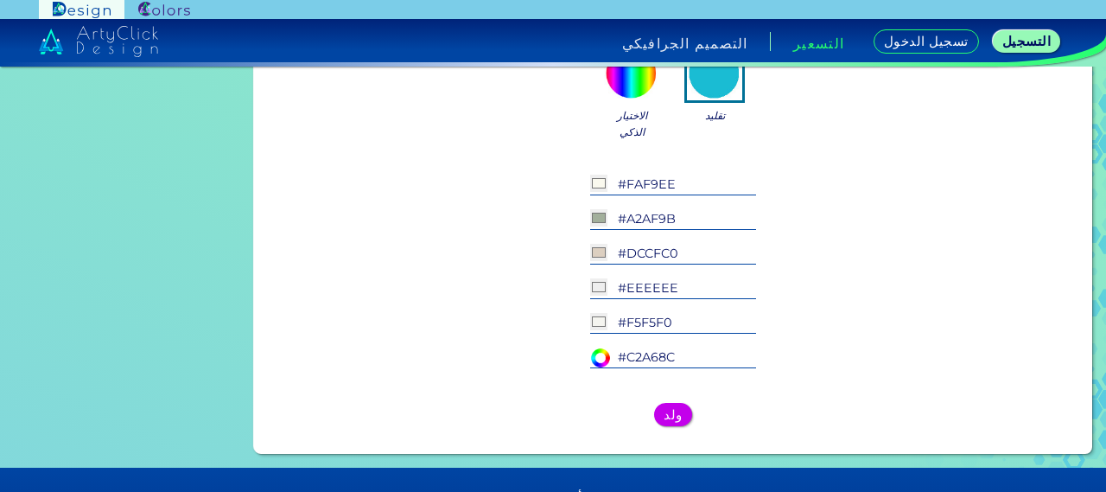
click at [683, 326] on input "#F5F5F0" at bounding box center [673, 322] width 166 height 19
click at [673, 418] on h5 "ولد" at bounding box center [672, 415] width 19 height 14
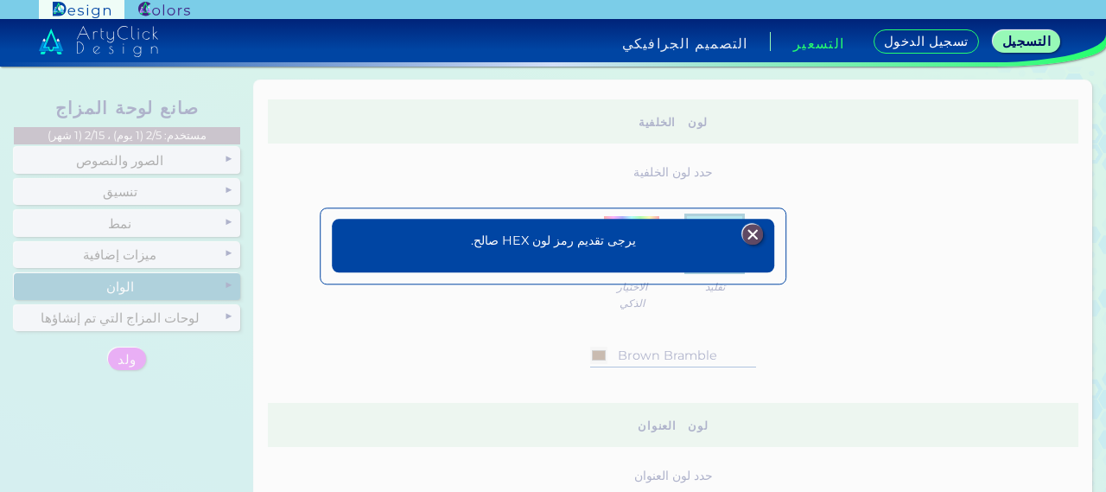
click at [758, 233] on img at bounding box center [752, 234] width 21 height 21
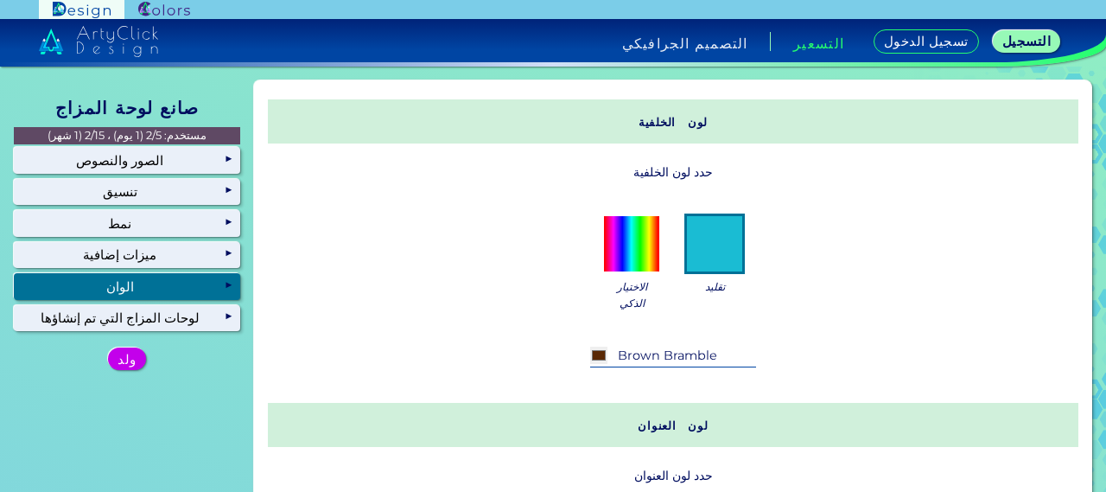
drag, startPoint x: 719, startPoint y: 350, endPoint x: 573, endPoint y: 360, distance: 146.4
click at [573, 360] on div "#592804 Brown Bramble Antique Brass ◉ Brandy Rose ◉ Brass ◉ Chambray ◉ Vibrant …" at bounding box center [672, 357] width 729 height 48
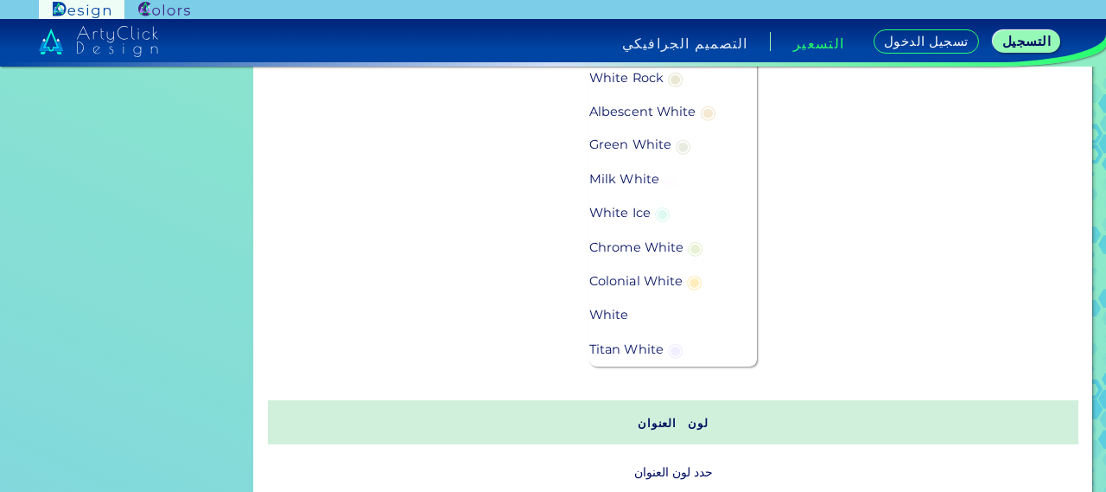
scroll to position [346, 0]
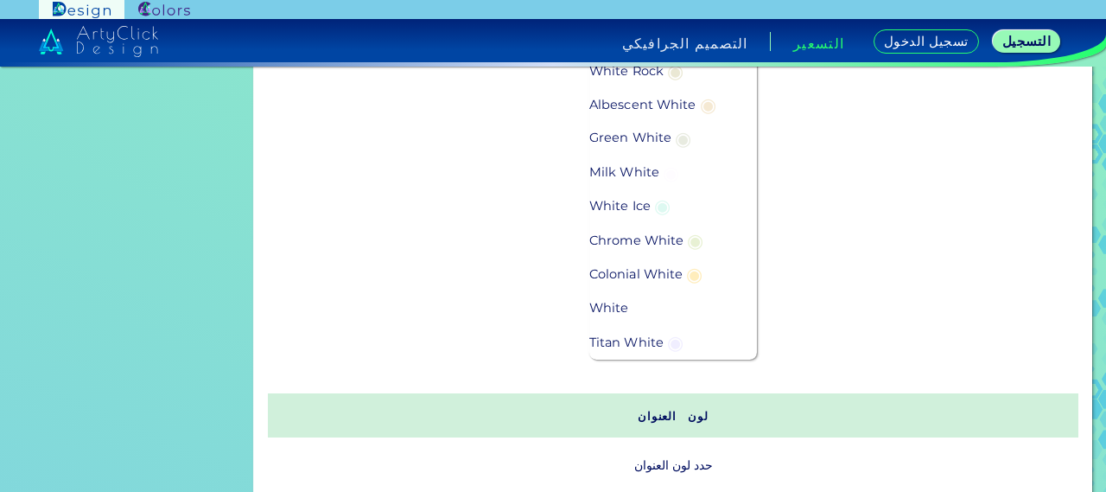
type input "whit"
click at [618, 336] on p "Titan White ◉" at bounding box center [638, 342] width 98 height 34
type input "#000000"
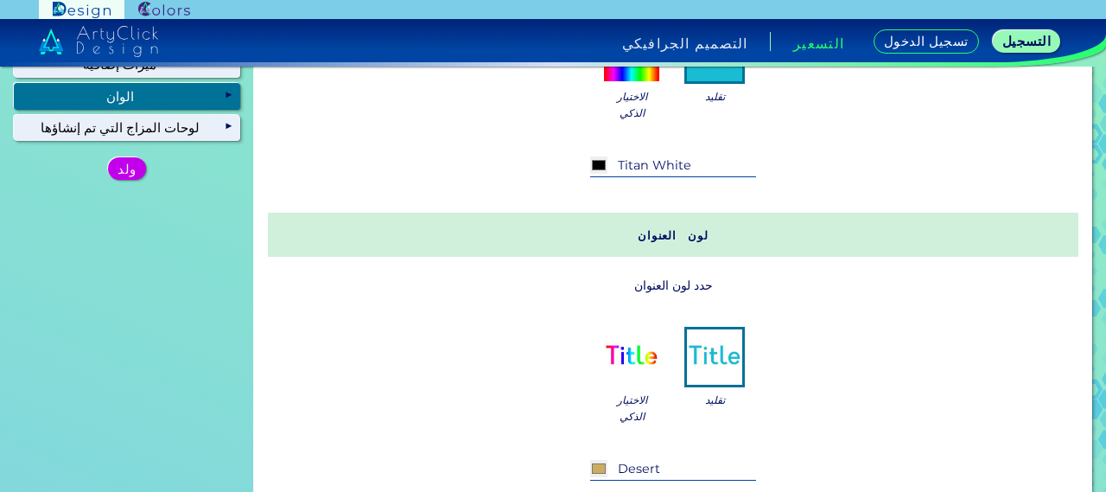
scroll to position [0, 0]
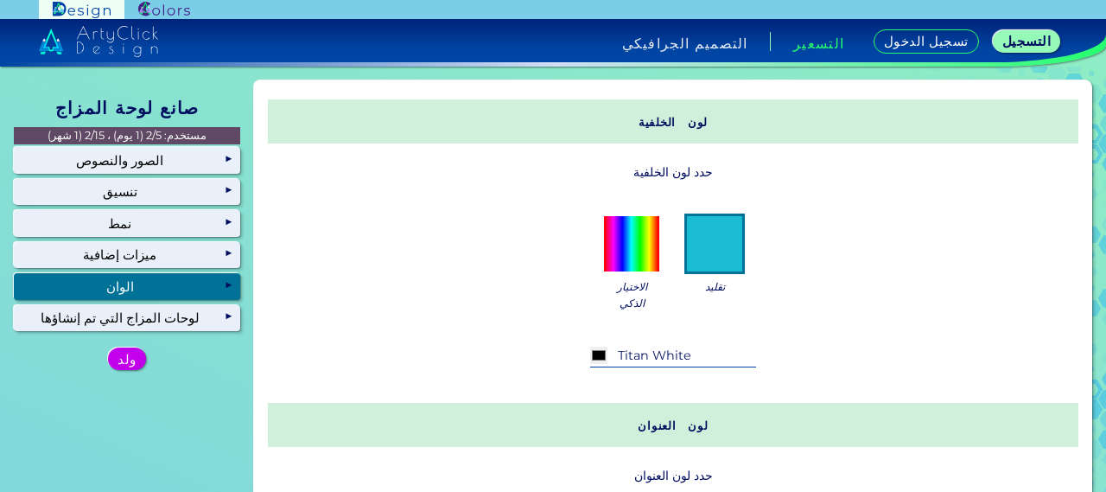
click at [695, 358] on input "Titan White" at bounding box center [673, 355] width 166 height 19
click at [693, 354] on input "Titan White" at bounding box center [673, 355] width 166 height 19
click at [650, 349] on input "Titan White" at bounding box center [673, 355] width 166 height 19
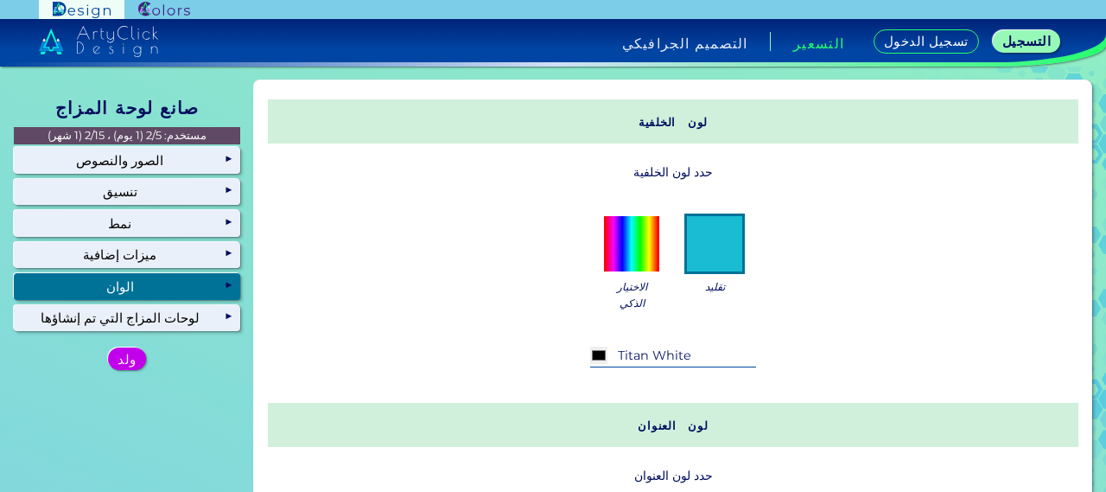
drag, startPoint x: 649, startPoint y: 349, endPoint x: 593, endPoint y: 361, distance: 56.6
click at [593, 361] on div "#000000 Titan White" at bounding box center [673, 356] width 166 height 21
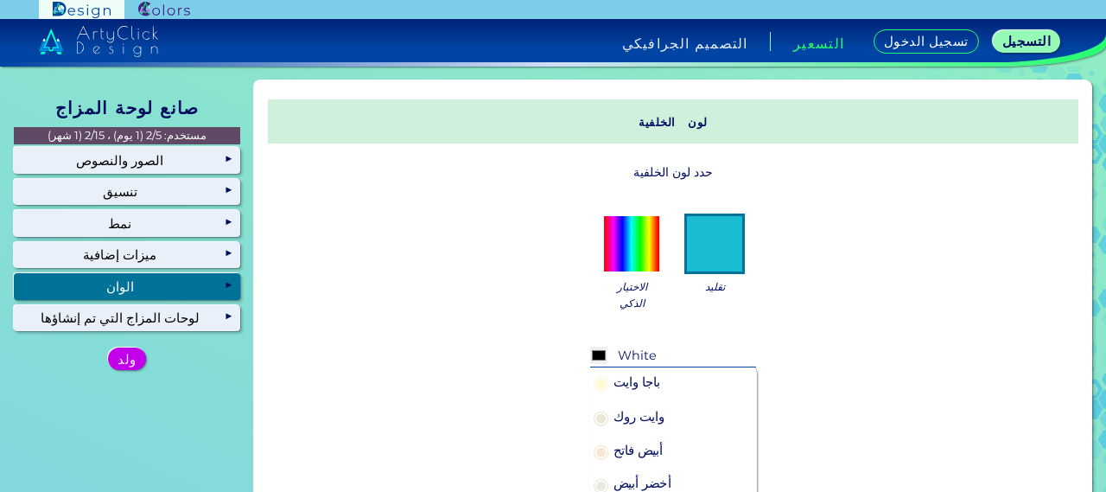
type input "White"
click at [640, 417] on p "وايت روك ◉" at bounding box center [626, 416] width 75 height 34
type input "#000000"
type input "وايت روك"
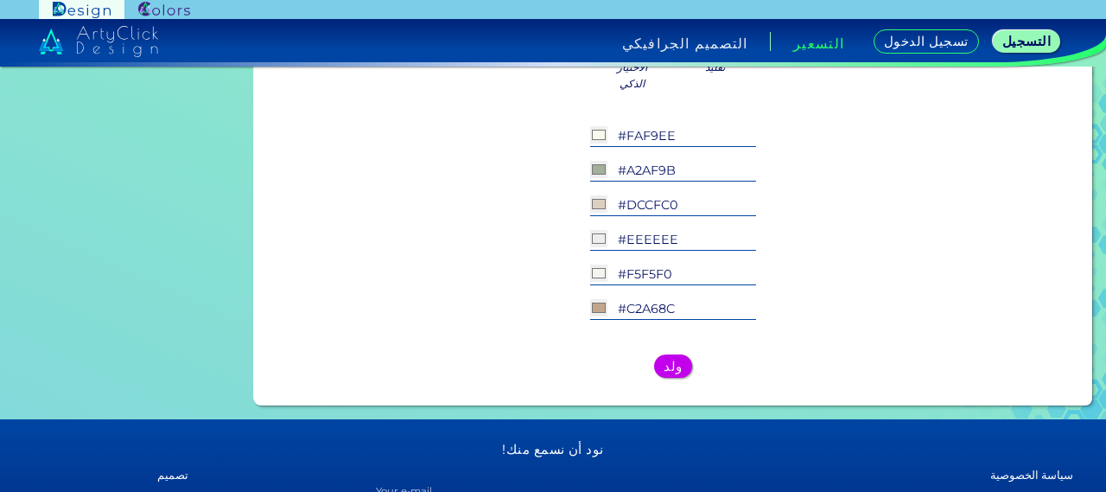
scroll to position [864, 0]
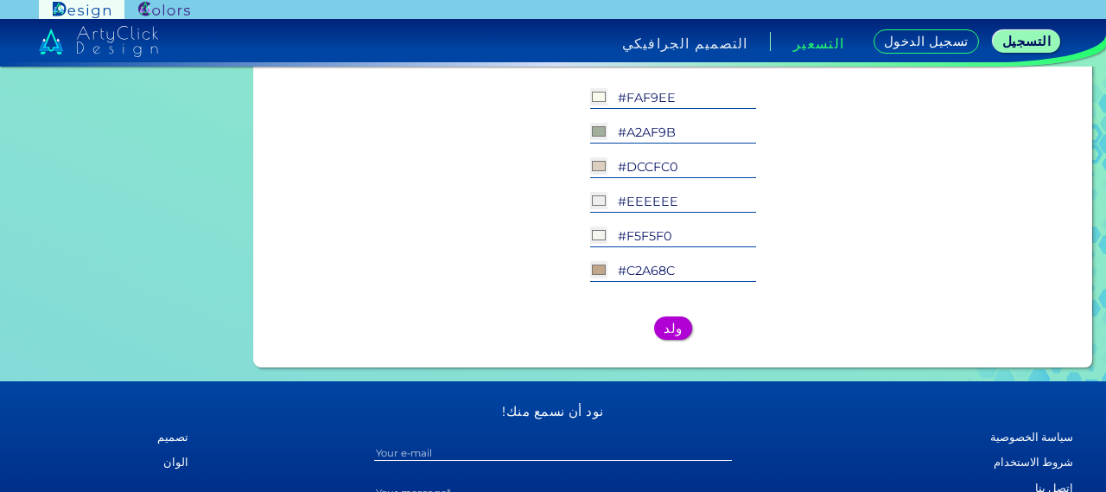
click at [672, 329] on h5 "ولد" at bounding box center [672, 328] width 16 height 12
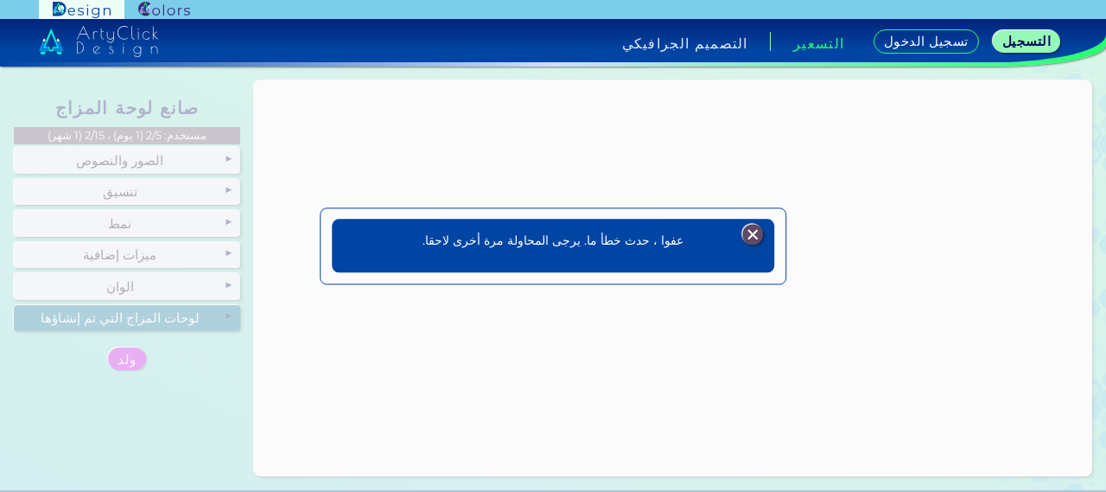
click at [752, 243] on img at bounding box center [752, 234] width 21 height 21
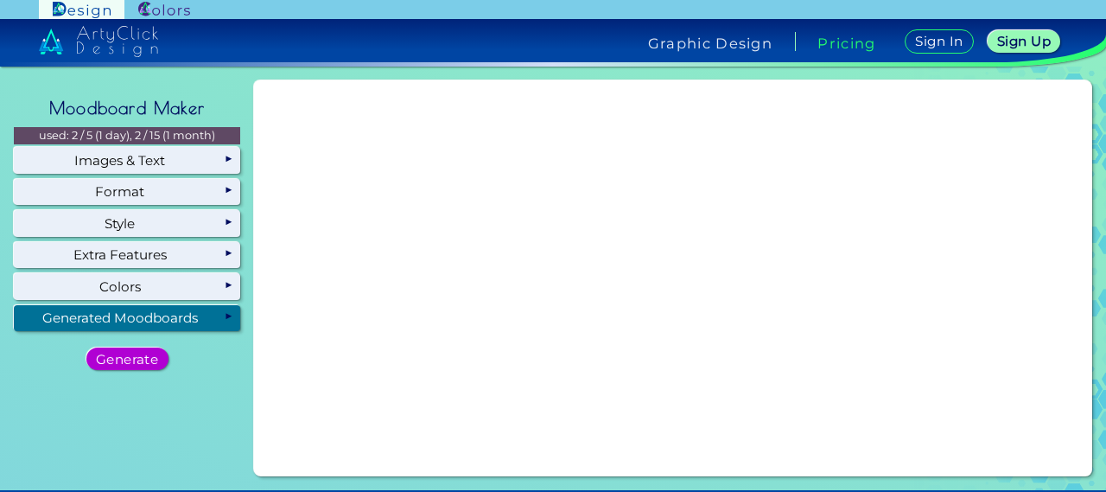
click at [130, 359] on h5 "Generate" at bounding box center [126, 358] width 56 height 12
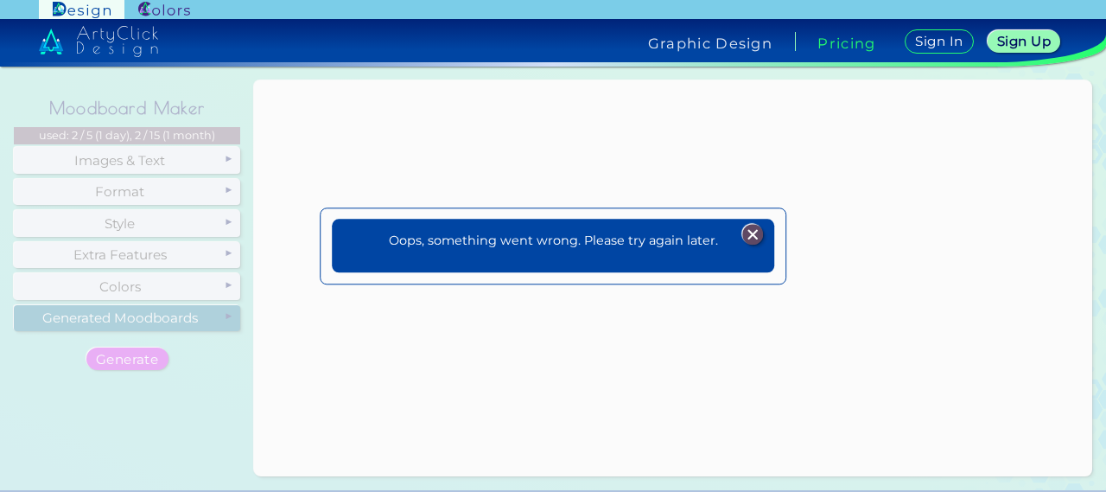
click at [760, 234] on img at bounding box center [752, 234] width 21 height 21
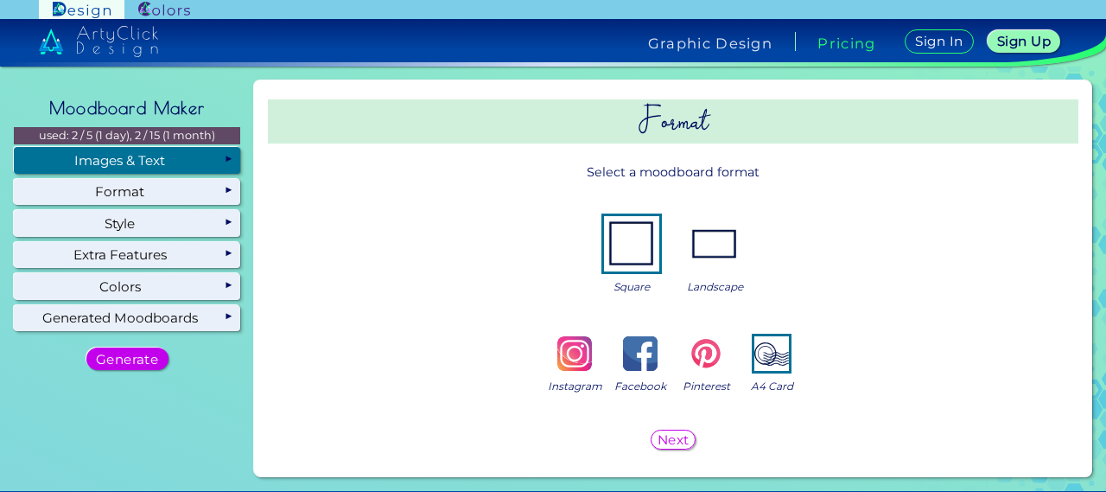
click at [160, 161] on div "Images & Text" at bounding box center [127, 160] width 226 height 26
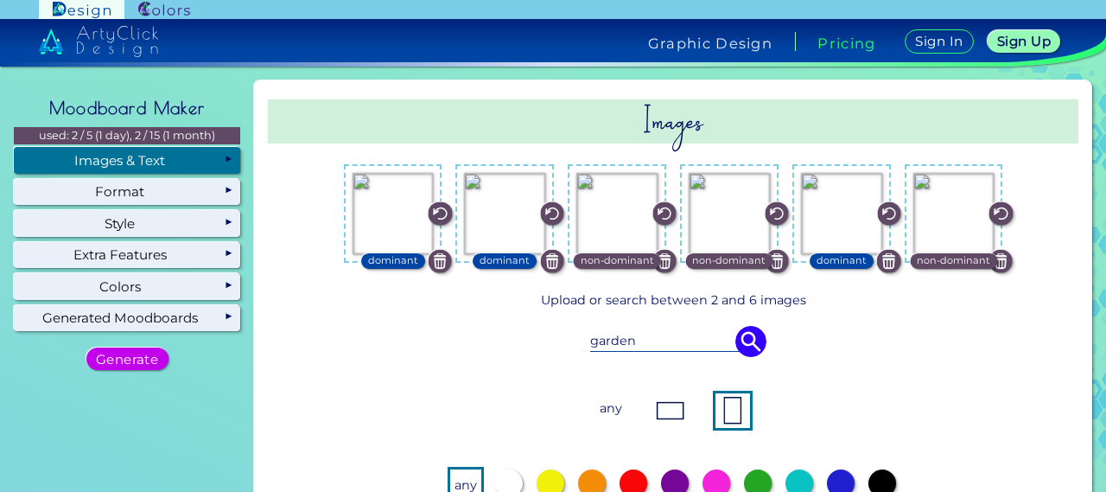
click at [684, 327] on div "garden" at bounding box center [672, 341] width 717 height 48
drag, startPoint x: 669, startPoint y: 348, endPoint x: 520, endPoint y: 338, distance: 149.8
click at [520, 338] on div "garden" at bounding box center [672, 341] width 717 height 48
click at [793, 343] on div at bounding box center [672, 341] width 717 height 48
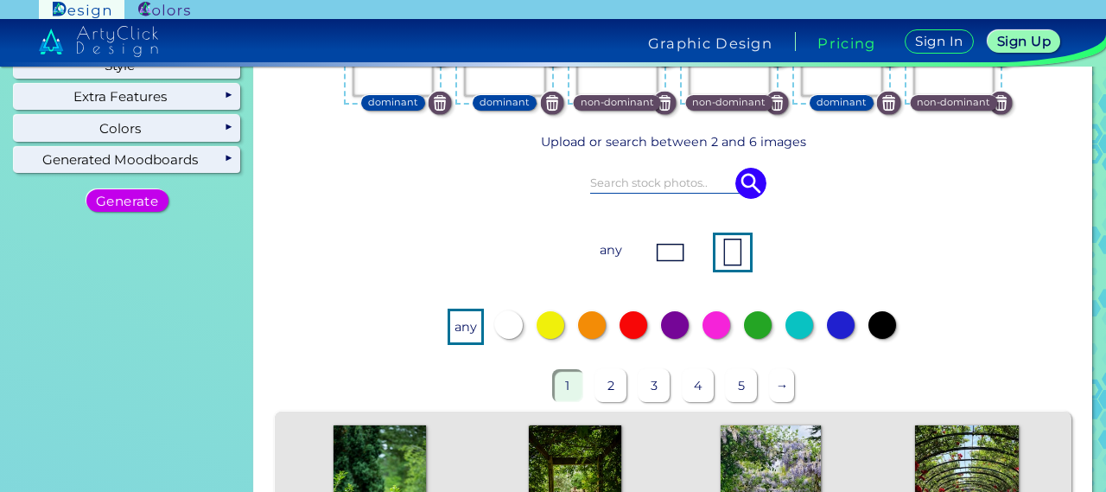
scroll to position [173, 0]
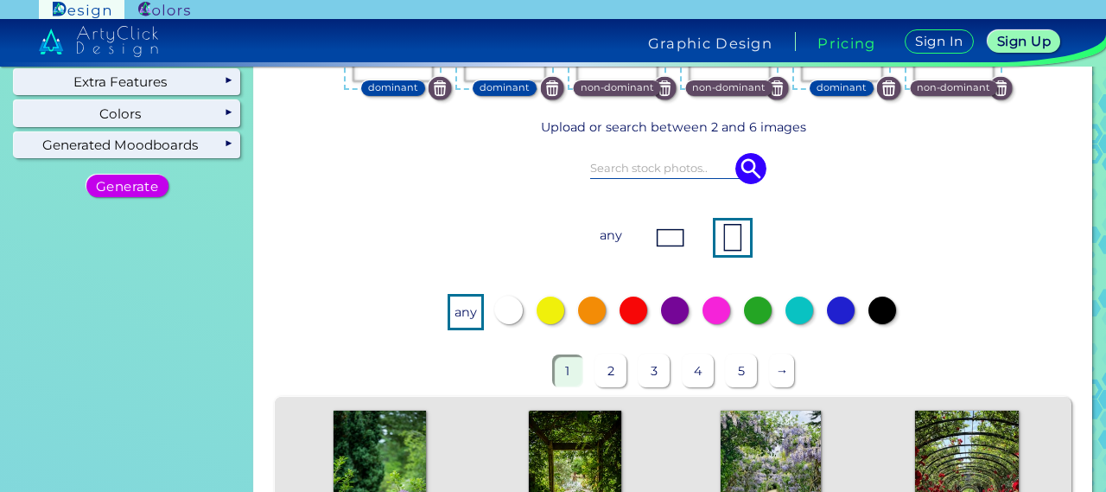
click at [603, 239] on p "any" at bounding box center [610, 234] width 31 height 31
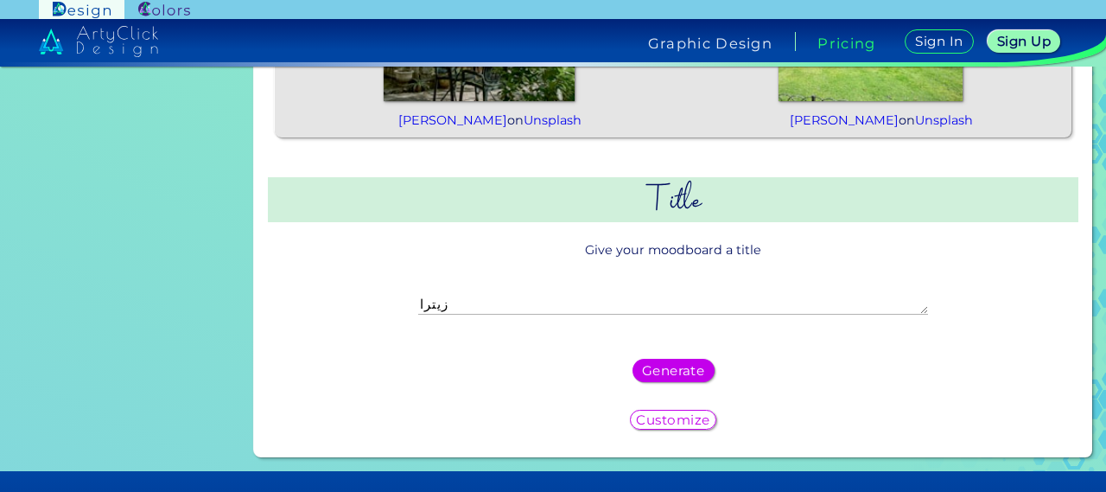
scroll to position [864, 0]
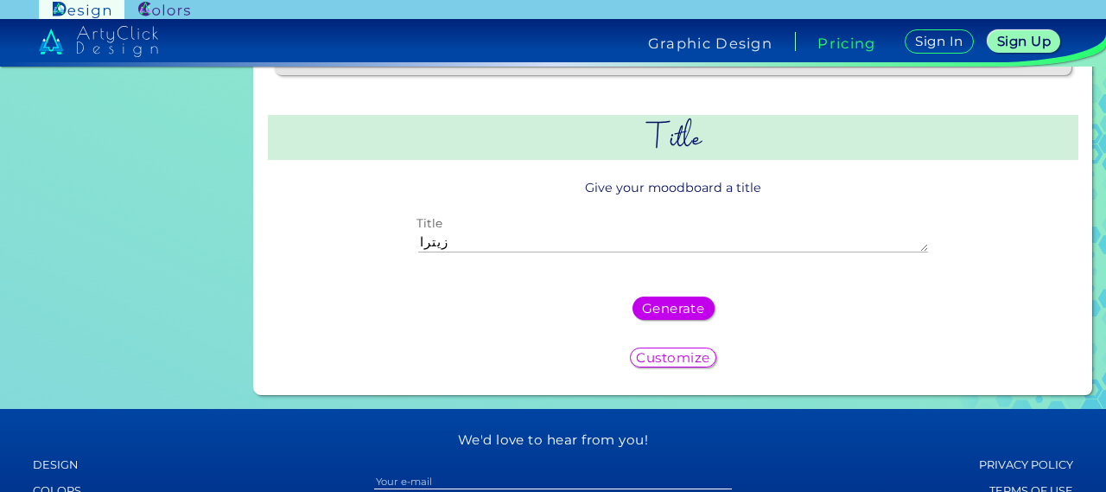
drag, startPoint x: 480, startPoint y: 273, endPoint x: 309, endPoint y: 286, distance: 171.5
click at [309, 276] on div "زيترا Title" at bounding box center [672, 243] width 729 height 65
type textarea "zitra"
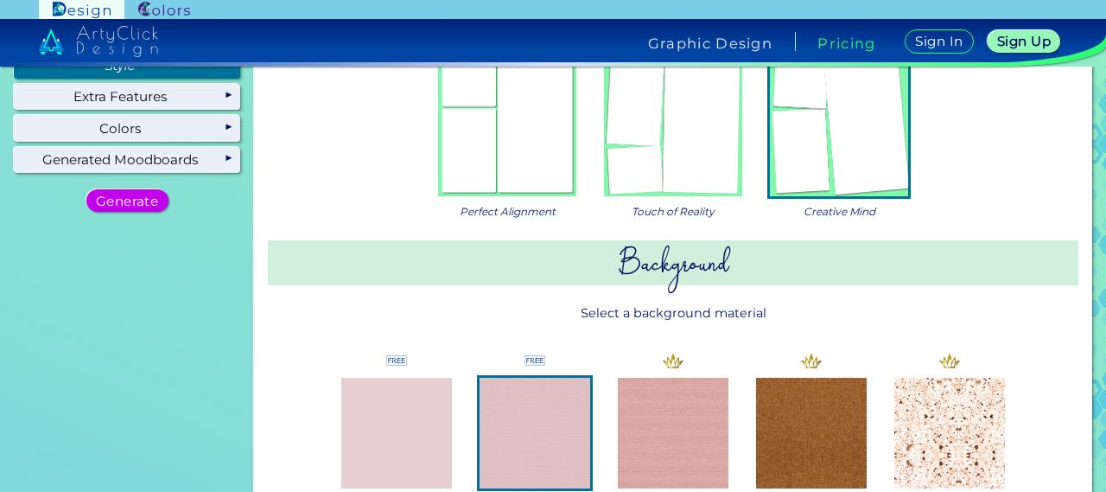
scroll to position [0, 0]
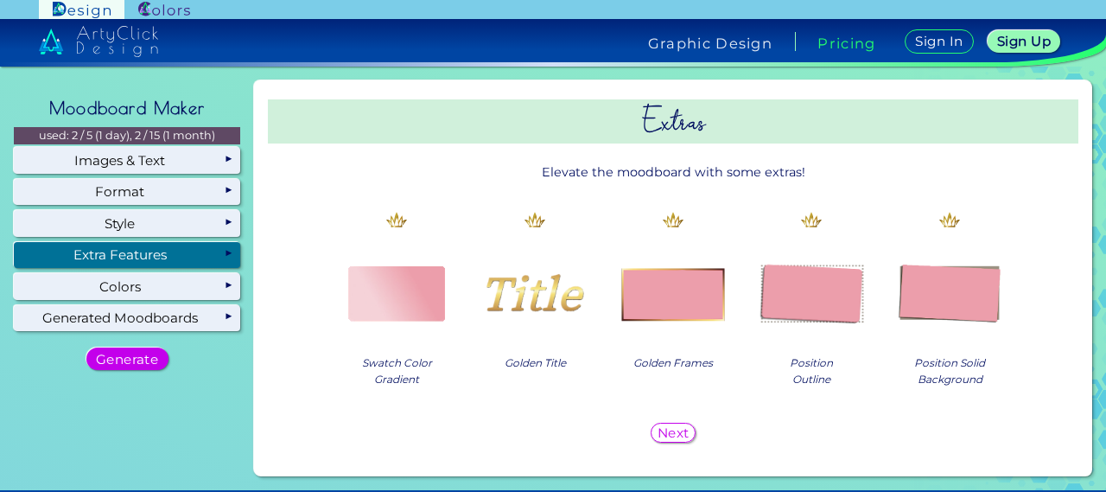
click at [194, 246] on div "Extra Features" at bounding box center [127, 255] width 226 height 26
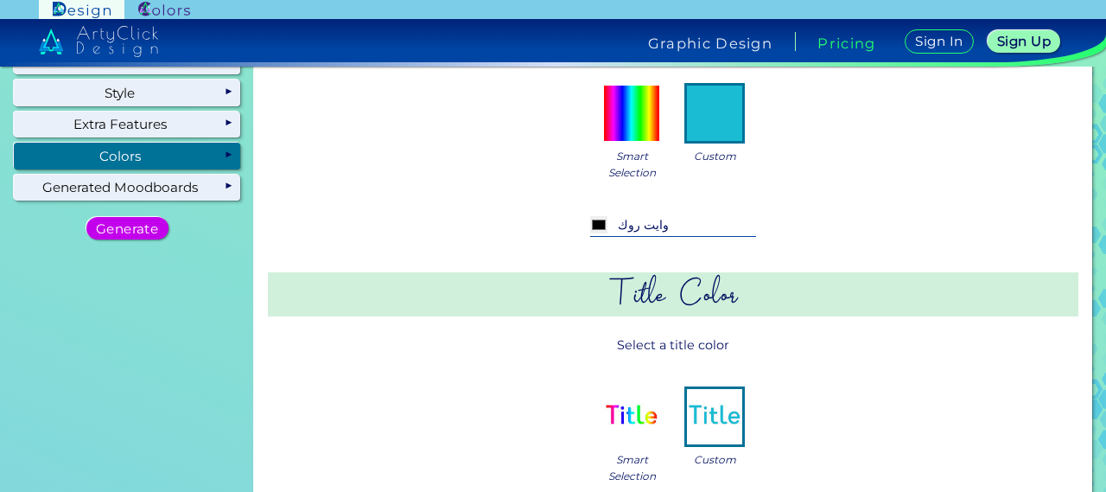
scroll to position [173, 0]
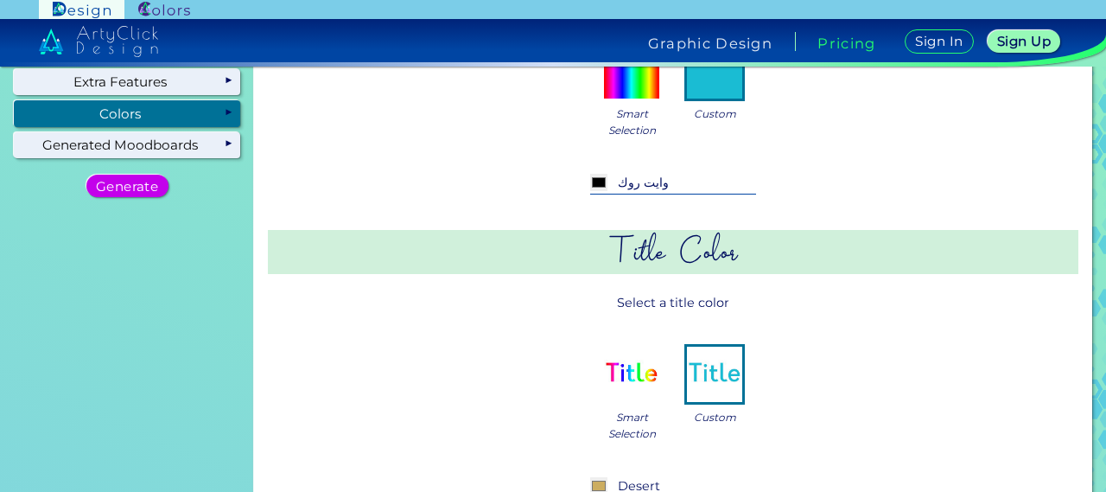
click at [448, 155] on div "Background Color Select a background color Smart Selection Custom #000000 وايت …" at bounding box center [673, 482] width 824 height 1137
click at [681, 183] on input "وايت روك" at bounding box center [673, 183] width 166 height 19
drag, startPoint x: 679, startPoint y: 183, endPoint x: 477, endPoint y: 200, distance: 202.9
click at [477, 200] on div "#000000 وايت روك Baja White ◉ White Rock ◉ Albescent White ◉ Green White ◉ Milk…" at bounding box center [672, 184] width 729 height 48
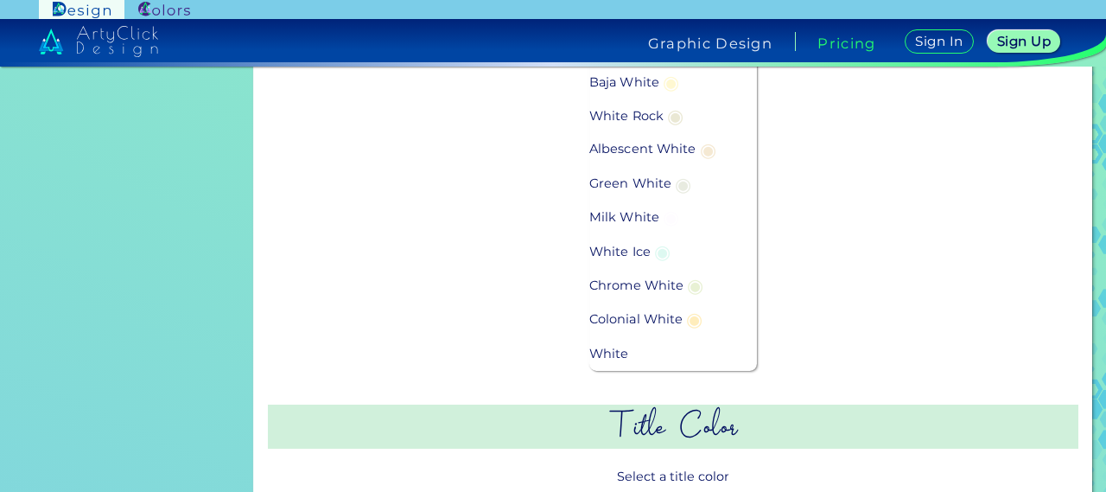
scroll to position [432, 0]
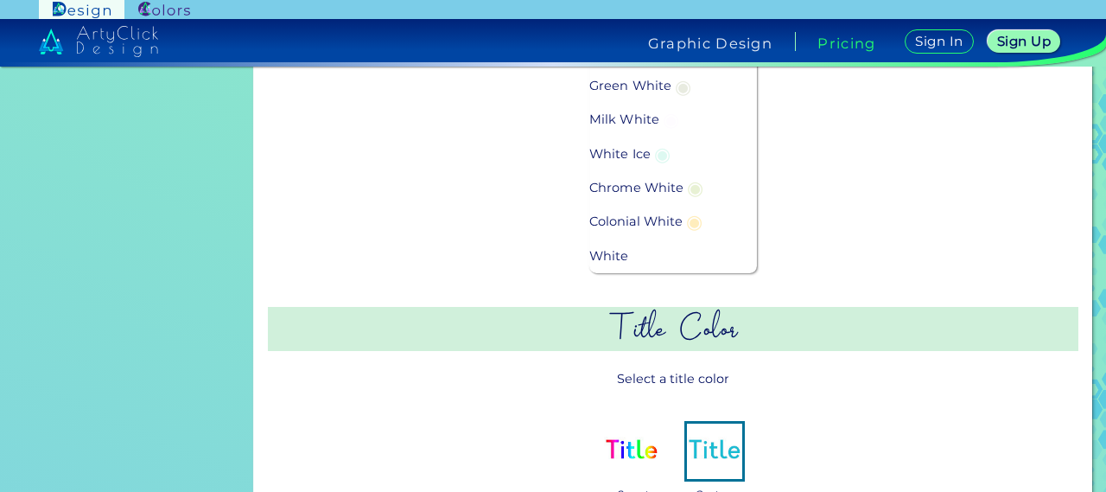
type input "whi"
click at [622, 115] on p "Milk White ◉" at bounding box center [636, 120] width 94 height 34
type input "#fefcff"
type input "Milk White"
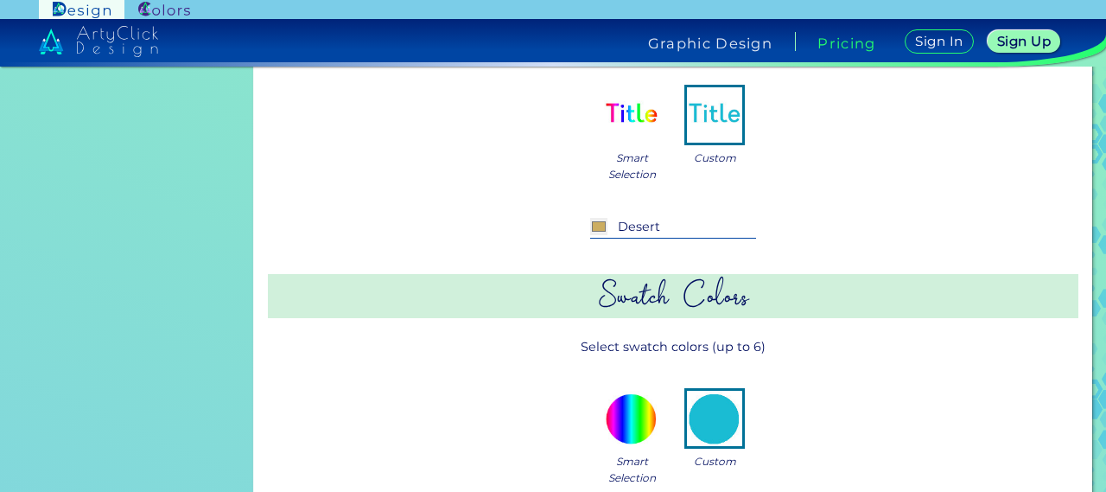
scroll to position [346, 0]
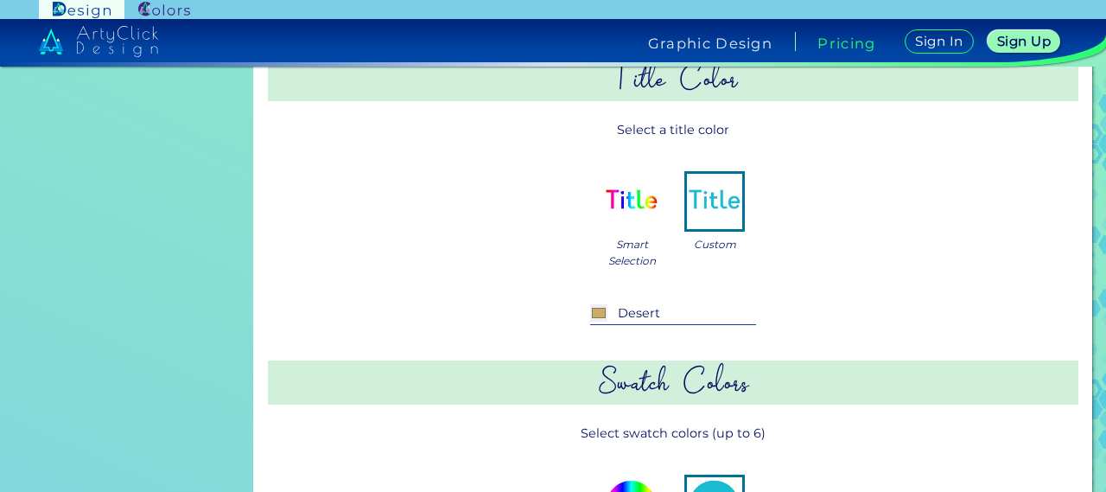
drag, startPoint x: 664, startPoint y: 316, endPoint x: 621, endPoint y: 318, distance: 43.2
click at [653, 318] on input "Desert" at bounding box center [673, 313] width 166 height 19
drag, startPoint x: 620, startPoint y: 318, endPoint x: 649, endPoint y: 310, distance: 29.5
click at [625, 314] on input "Desert" at bounding box center [673, 313] width 166 height 19
drag, startPoint x: 663, startPoint y: 311, endPoint x: 536, endPoint y: 309, distance: 127.0
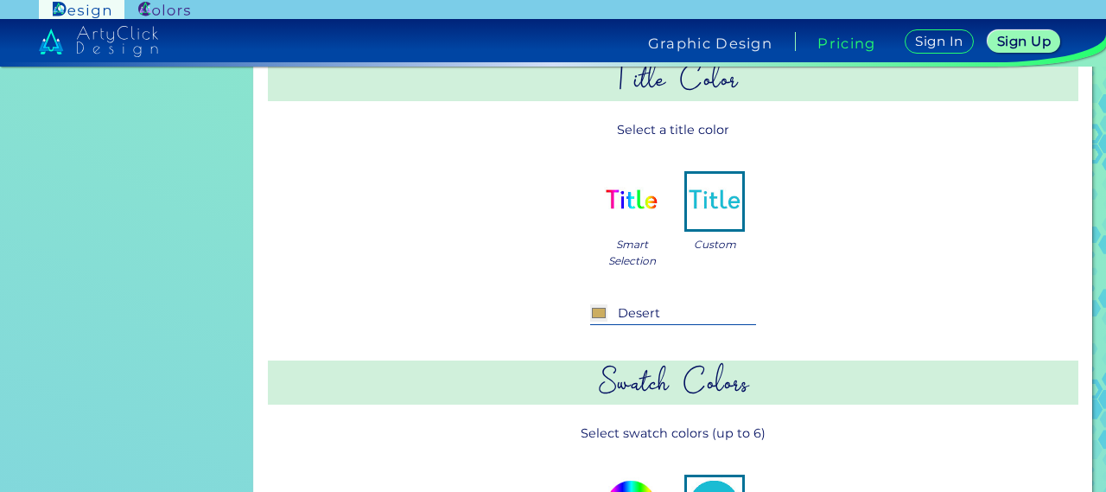
click at [534, 311] on div "#ccad60 Desert Debian Red ◉ Deep Aqua ◉ Deep Blush ◉ Deep Sapphire ◉ Deep Teal …" at bounding box center [672, 314] width 729 height 48
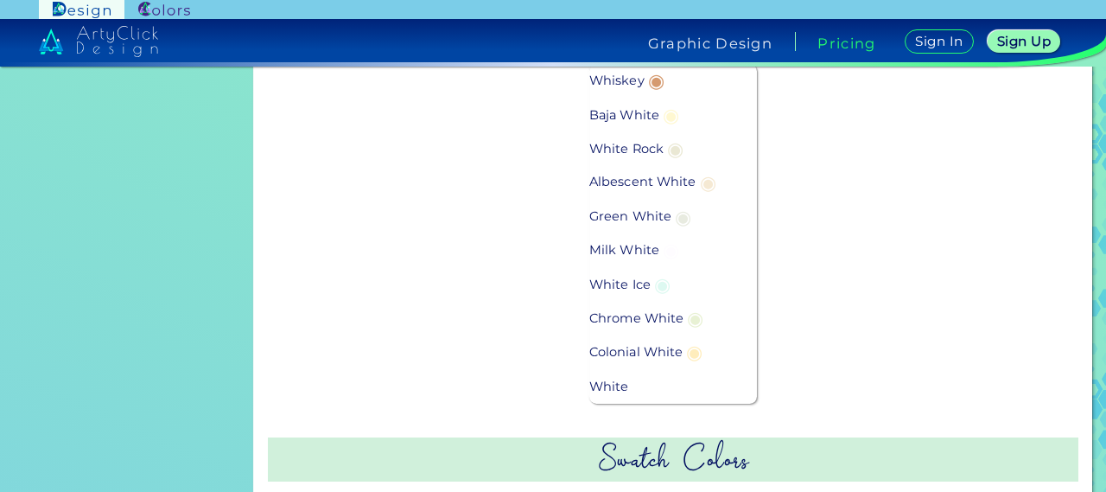
scroll to position [691, 0]
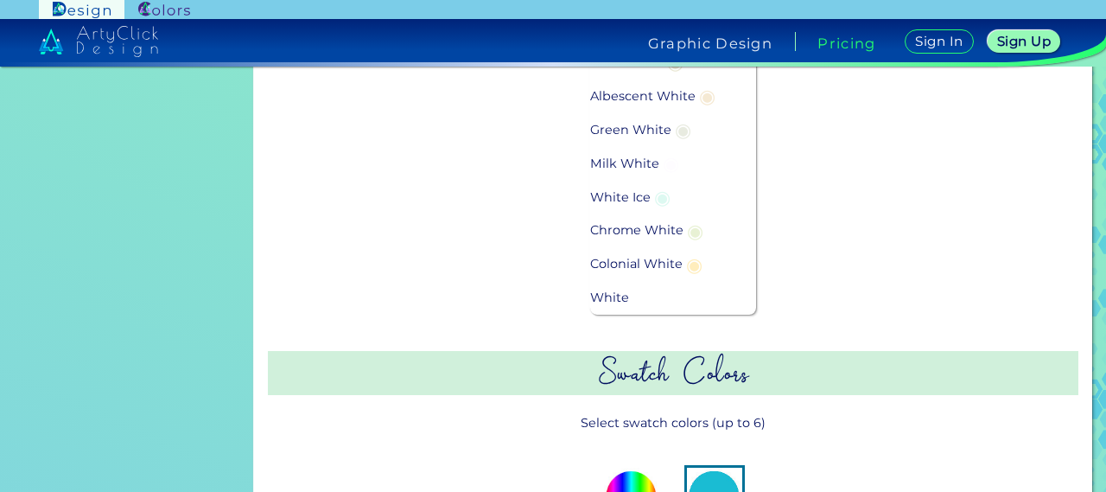
type input "whi"
click at [890, 191] on div "#ccad60 whi Whiskey ◉ Baja White ◉ White Rock ◉ Albescent White ◉ Green White ◉…" at bounding box center [672, 137] width 729 height 384
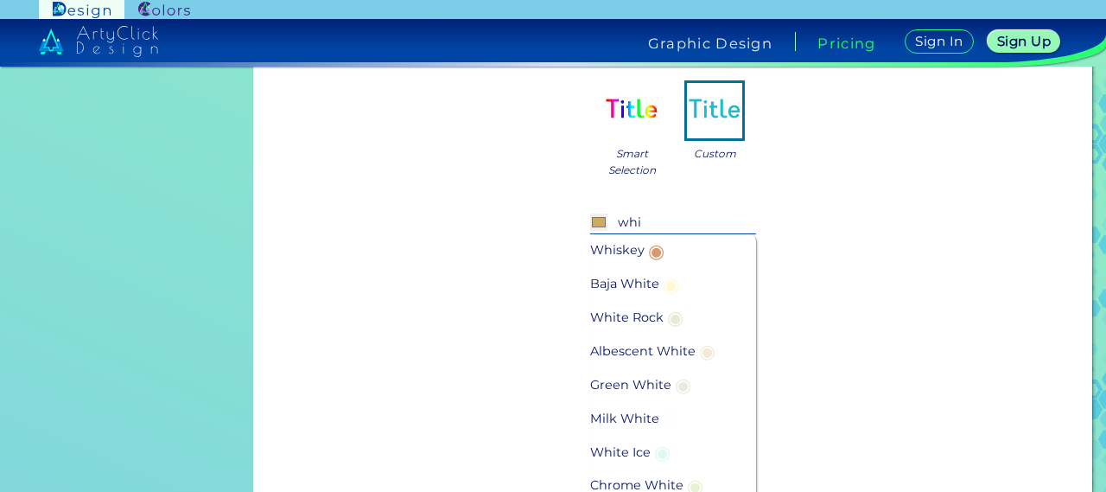
scroll to position [432, 0]
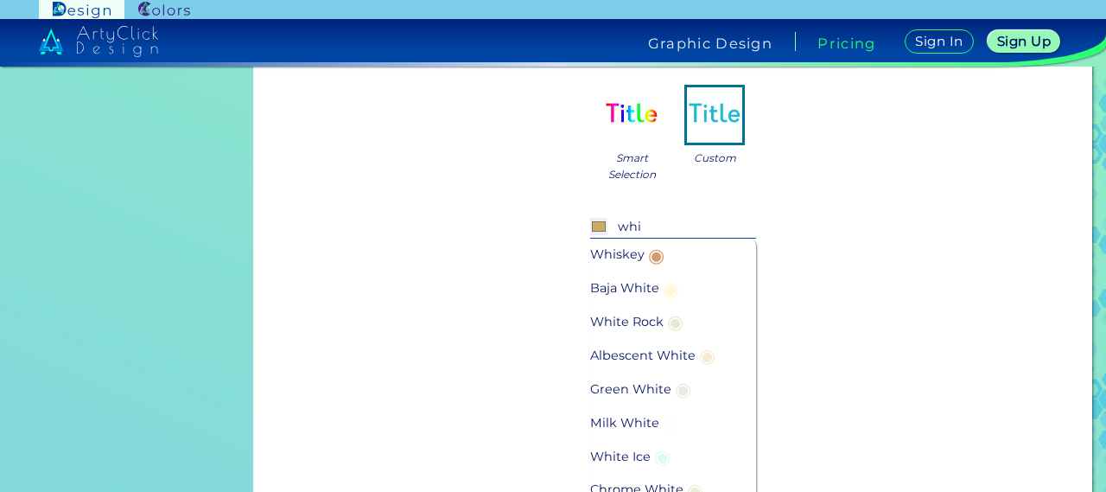
click at [665, 225] on input "whi" at bounding box center [673, 227] width 166 height 19
drag, startPoint x: 665, startPoint y: 225, endPoint x: 632, endPoint y: 232, distance: 33.4
click at [632, 232] on input "whi" at bounding box center [673, 227] width 166 height 19
click at [648, 317] on p "White Rock ◉" at bounding box center [638, 321] width 98 height 34
type input "#eae8d4"
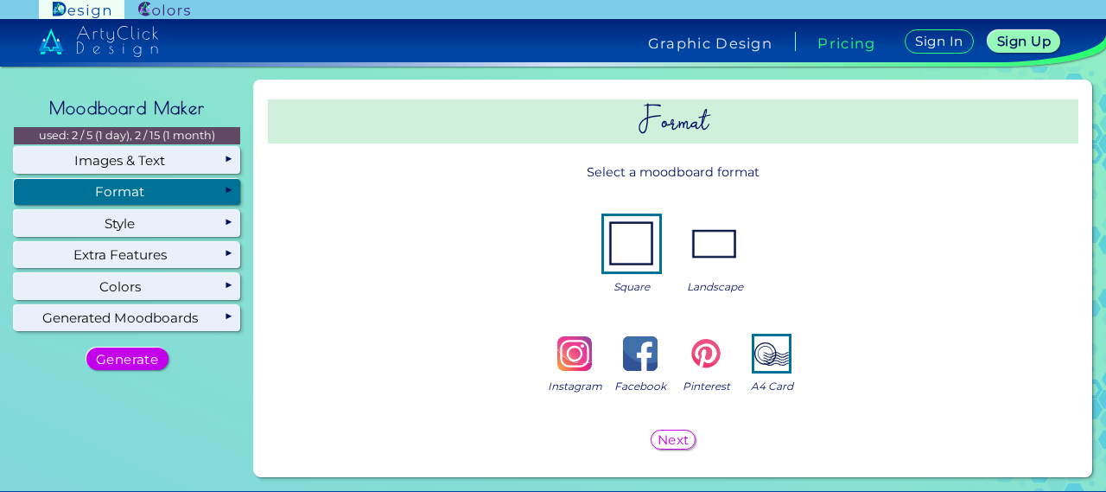
scroll to position [0, 0]
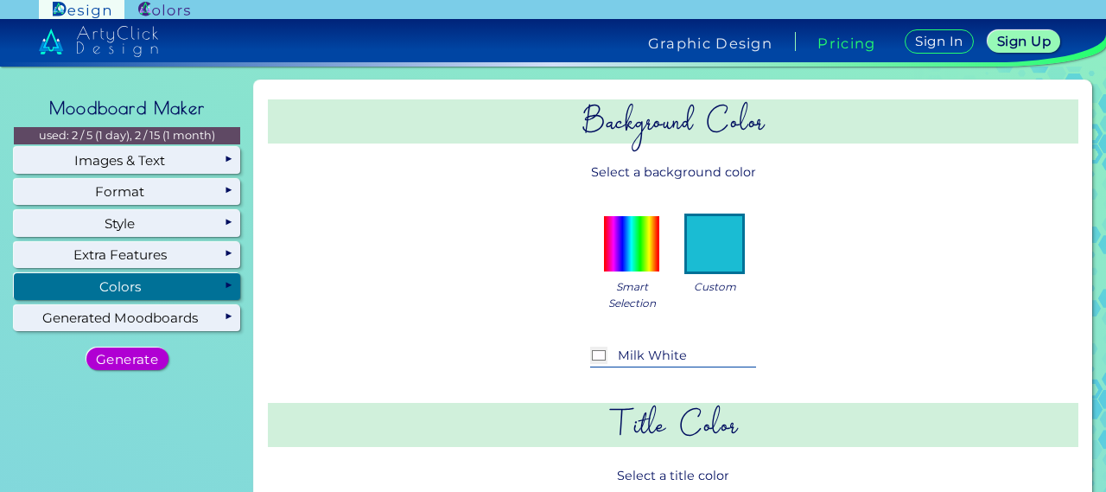
click at [131, 352] on h5 "Generate" at bounding box center [126, 358] width 56 height 12
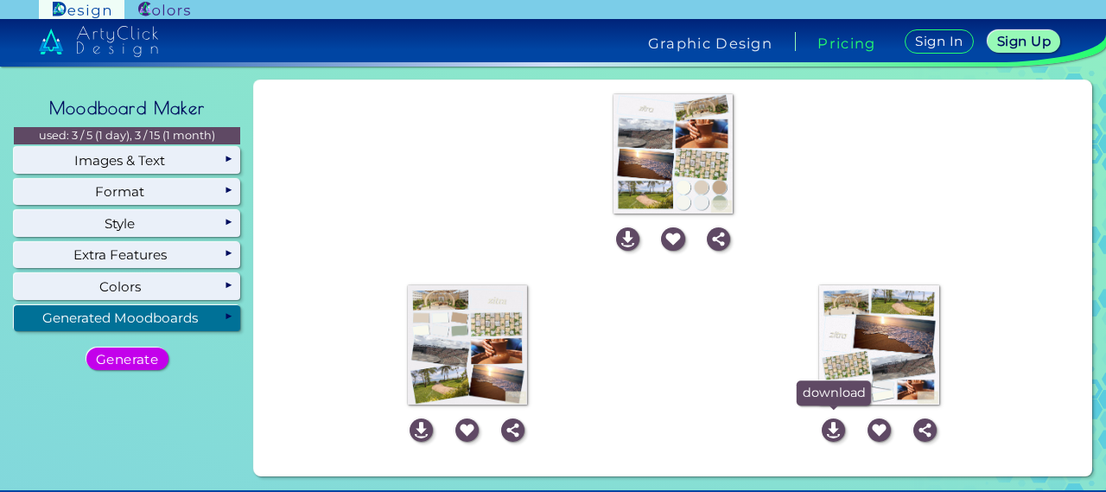
click at [824, 431] on img at bounding box center [832, 429] width 23 height 23
click at [625, 239] on img at bounding box center [627, 238] width 23 height 23
click at [420, 433] on img at bounding box center [420, 429] width 23 height 23
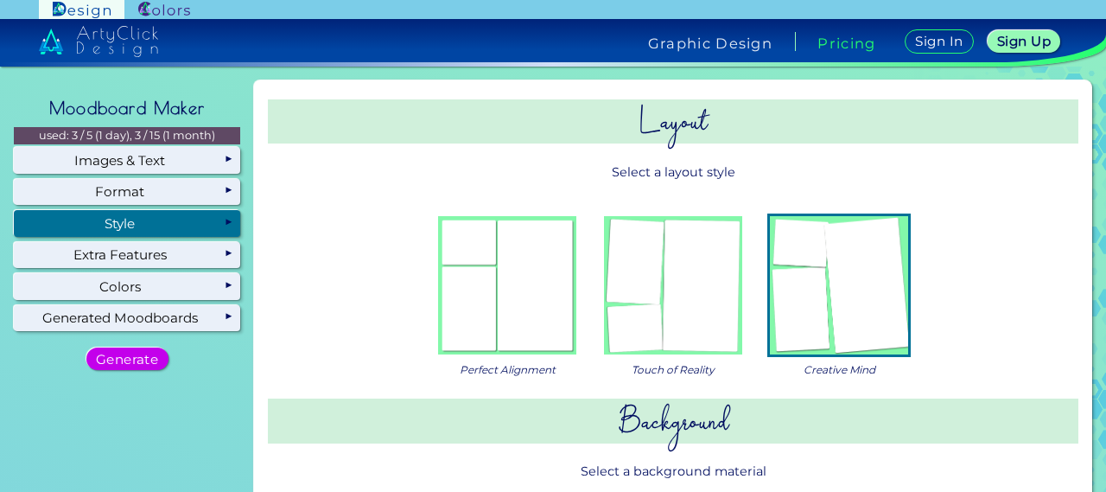
click at [479, 119] on h2 "Layout" at bounding box center [673, 121] width 810 height 44
click at [622, 312] on img at bounding box center [673, 285] width 138 height 138
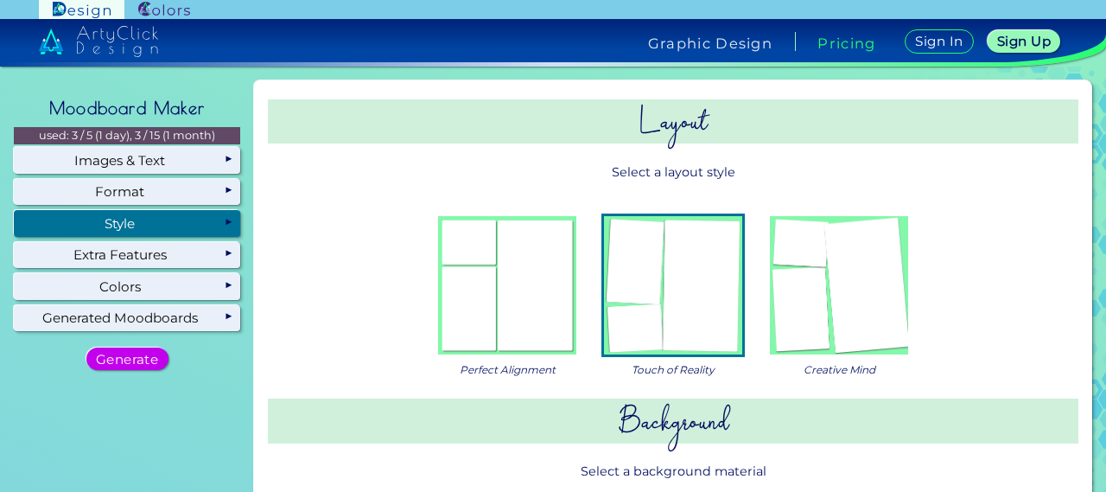
click at [561, 308] on img at bounding box center [507, 285] width 138 height 138
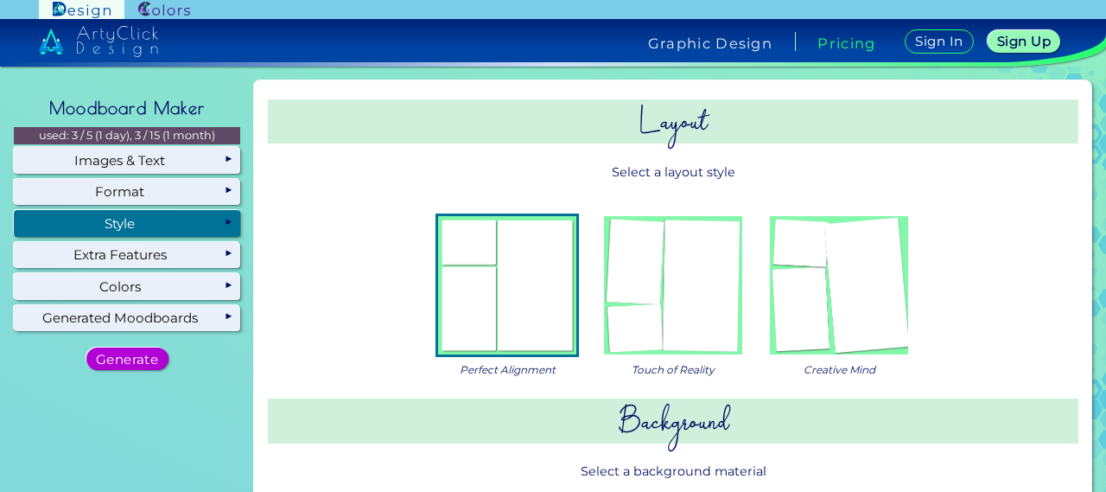
click at [142, 353] on h5 "Generate" at bounding box center [126, 358] width 56 height 12
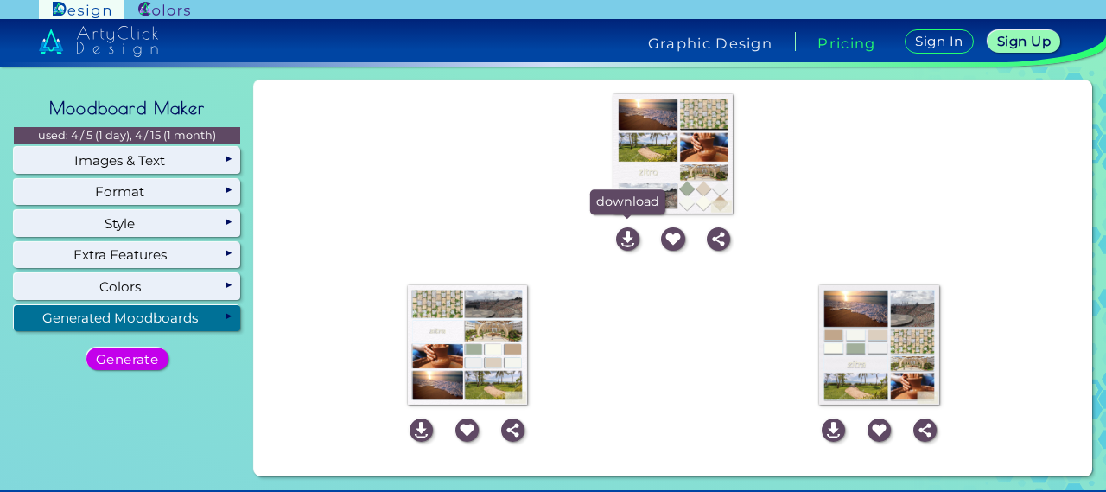
click at [626, 237] on img at bounding box center [627, 238] width 23 height 23
click at [420, 436] on img at bounding box center [420, 429] width 23 height 23
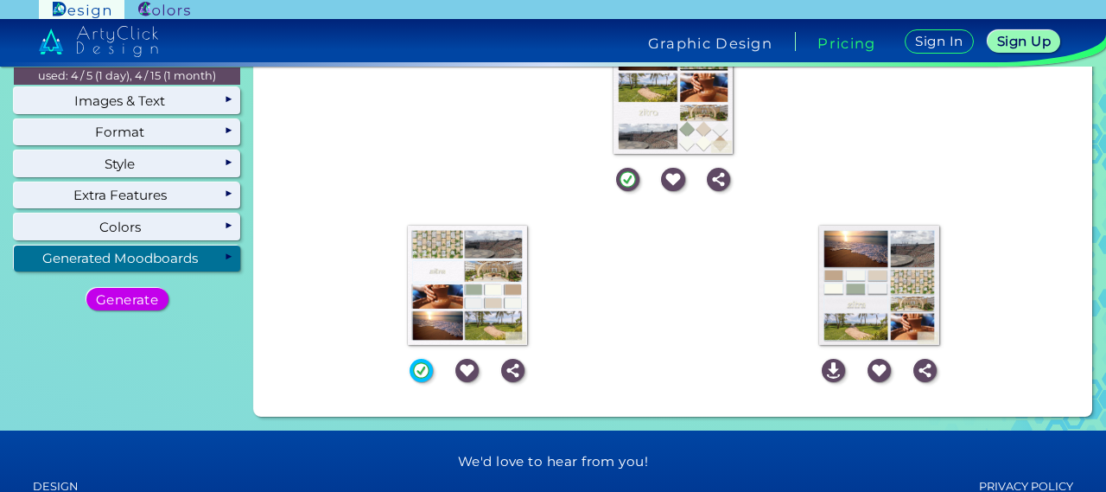
scroll to position [86, 0]
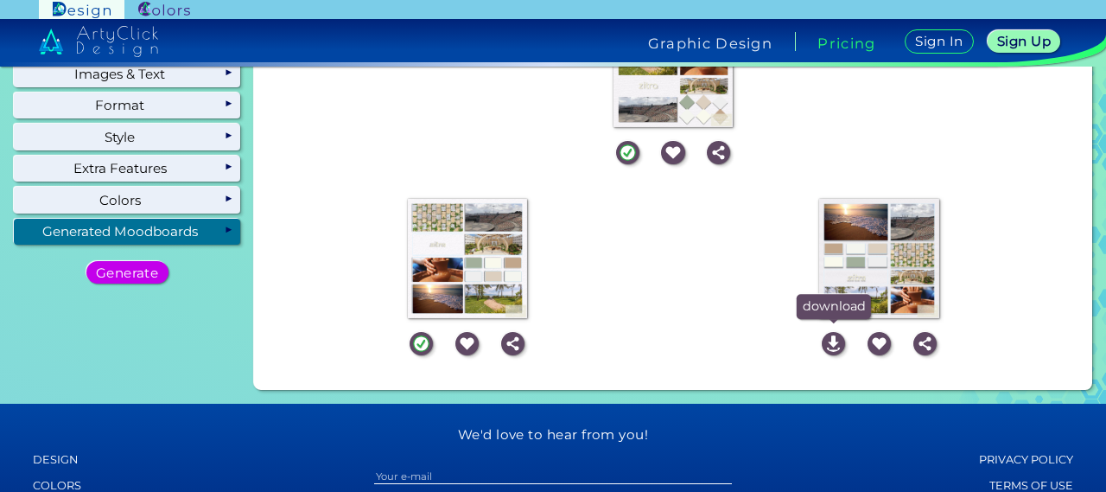
click at [828, 346] on img at bounding box center [832, 343] width 23 height 23
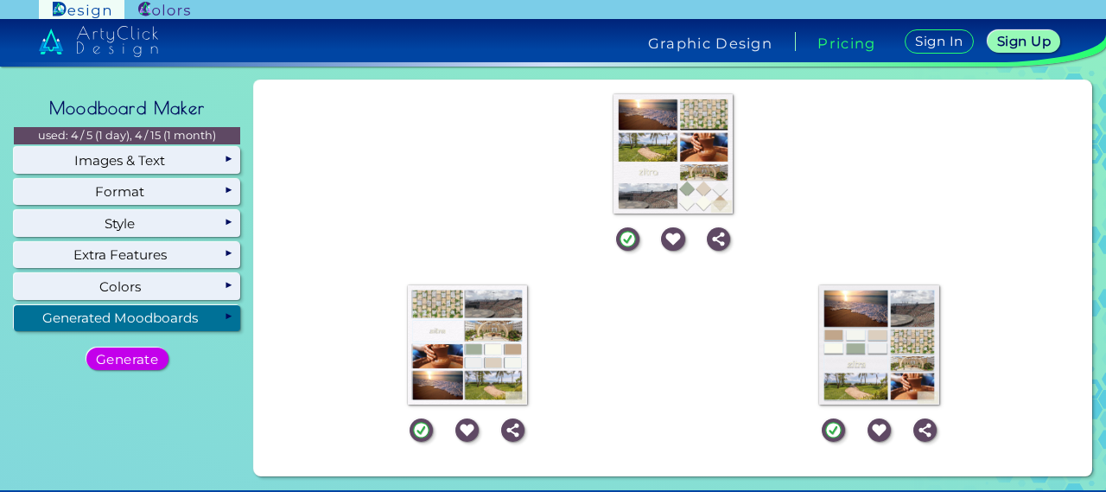
click at [478, 188] on div "Empty page - click "generate" to initiate the creation of your moodboards! Gene…" at bounding box center [673, 153] width 824 height 133
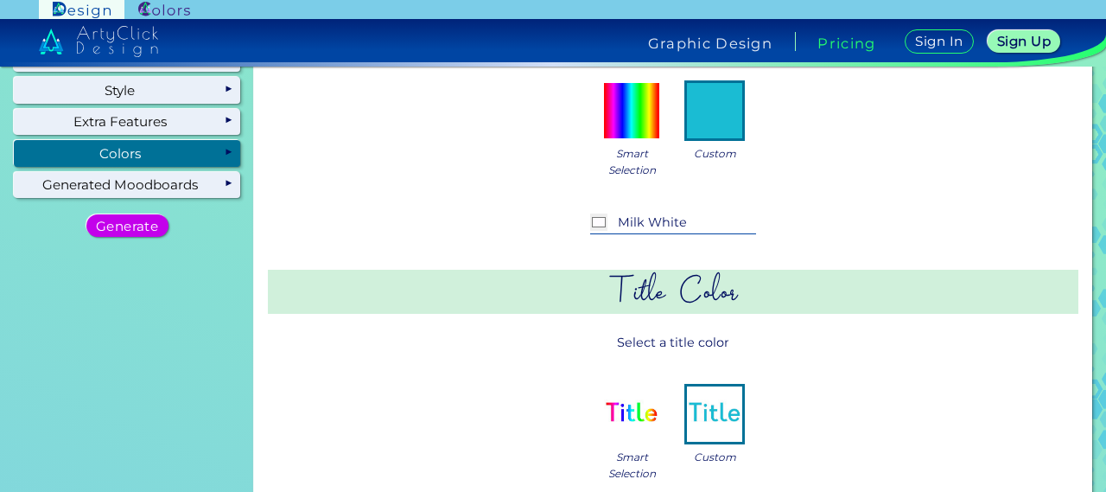
scroll to position [346, 0]
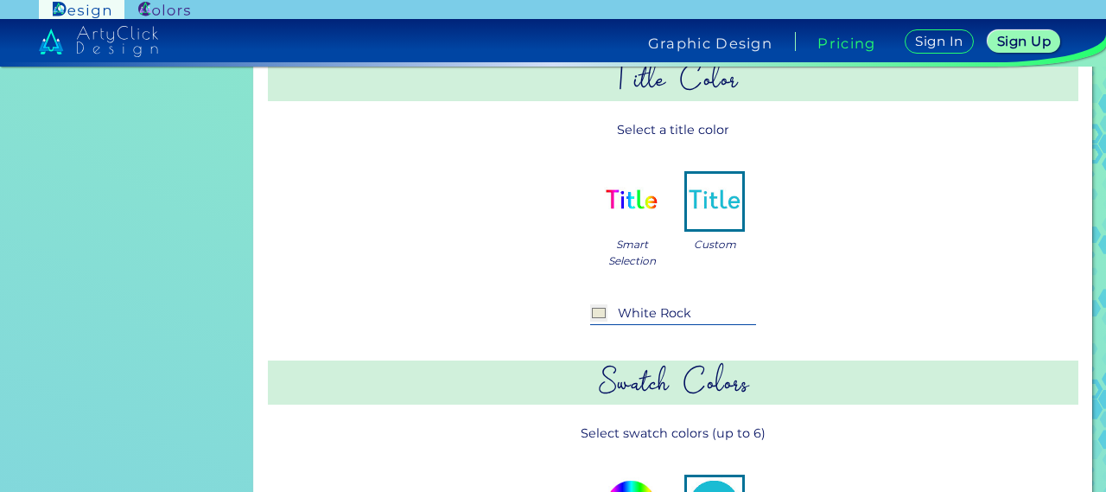
drag, startPoint x: 720, startPoint y: 317, endPoint x: 586, endPoint y: 320, distance: 134.8
click at [590, 320] on div "#eae8d4 White Rock" at bounding box center [673, 314] width 166 height 21
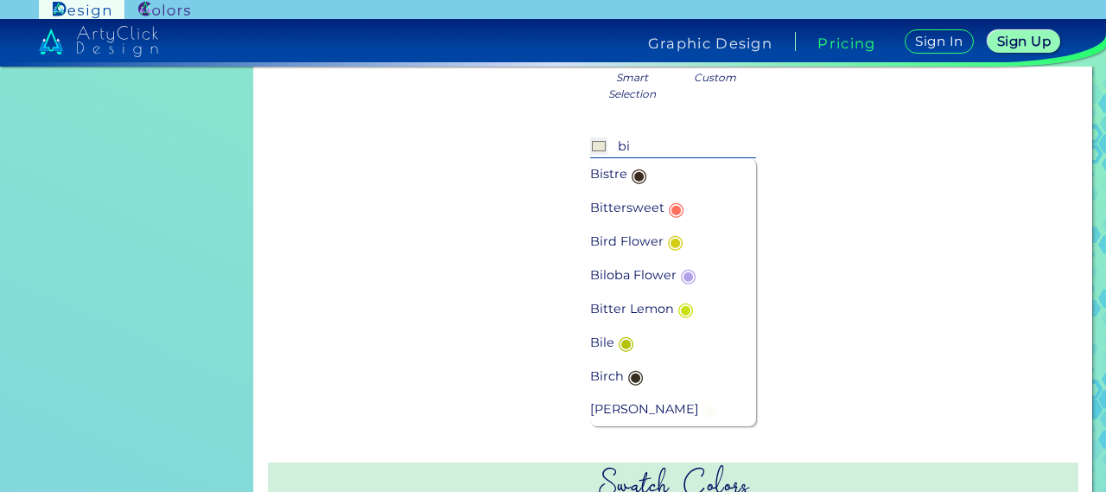
scroll to position [432, 0]
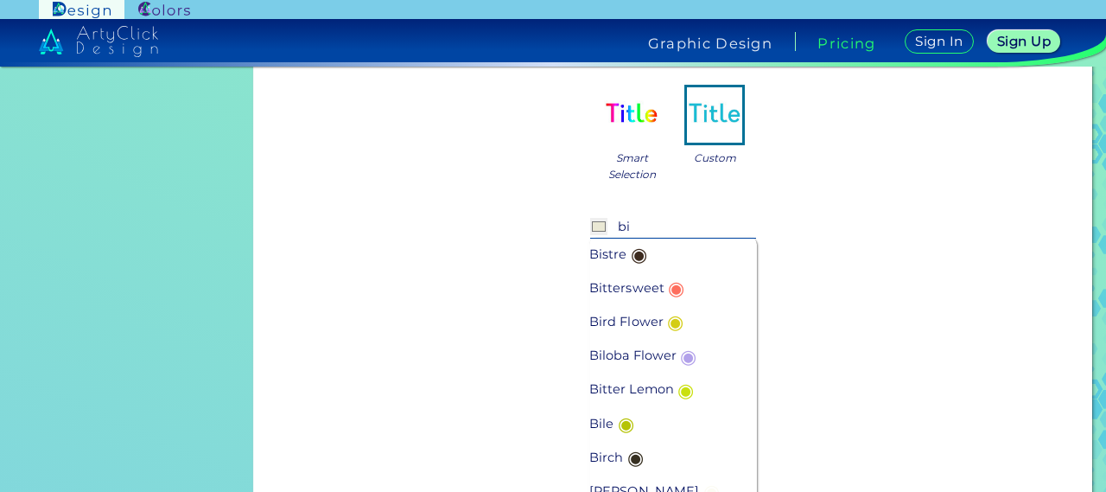
type input "bi"
click at [612, 455] on p "Birch ◉" at bounding box center [618, 457] width 58 height 34
type input "#373021"
type input "Birch"
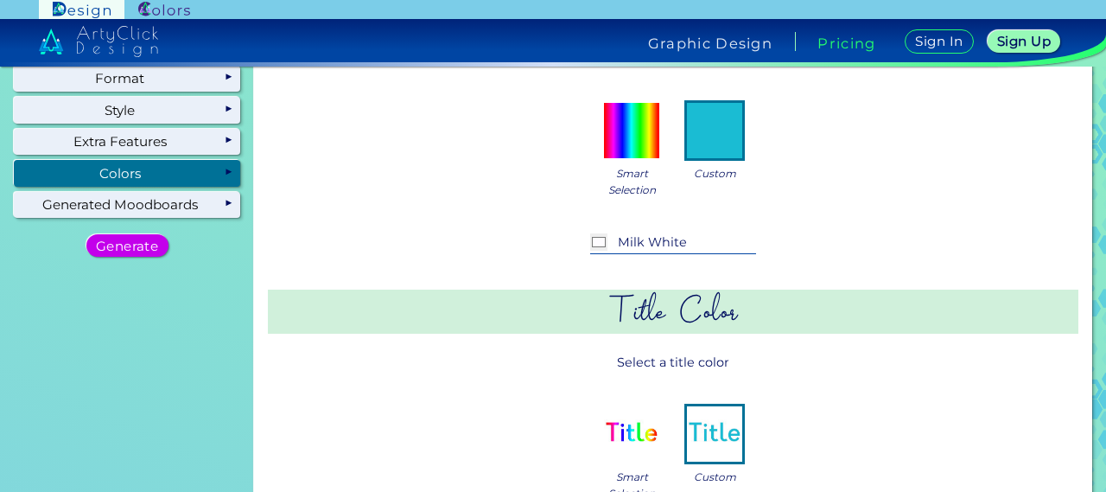
scroll to position [0, 0]
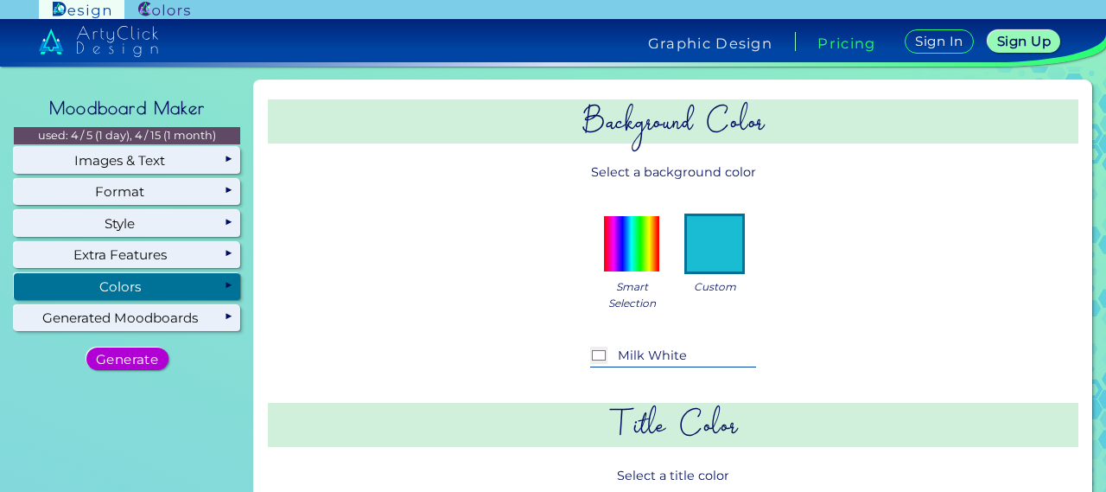
click at [134, 364] on h5 "Generate" at bounding box center [127, 358] width 60 height 13
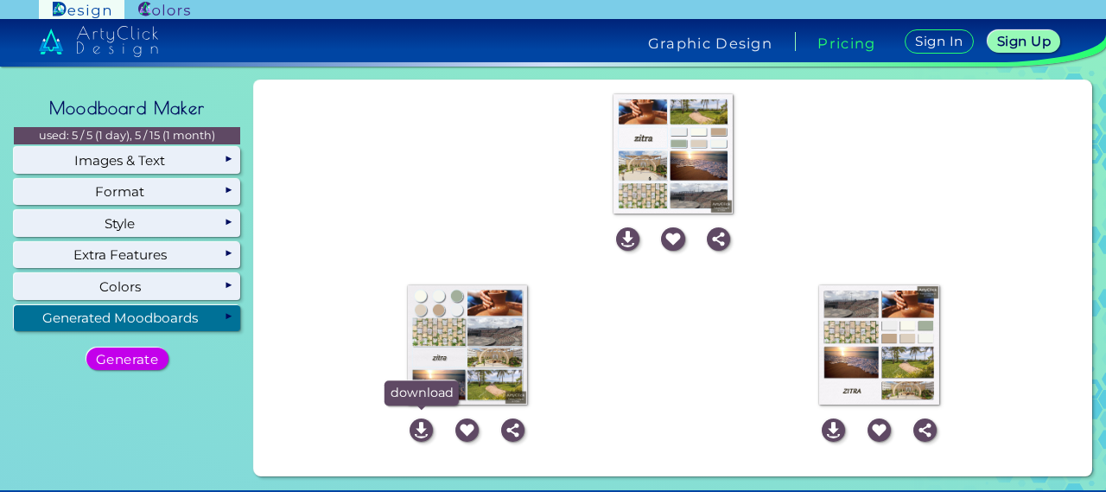
click at [421, 435] on img at bounding box center [420, 429] width 23 height 23
click at [625, 236] on img at bounding box center [627, 238] width 23 height 23
click at [537, 256] on div "download save 24h link share" at bounding box center [673, 240] width 824 height 40
